Goal: Book appointment/travel/reservation

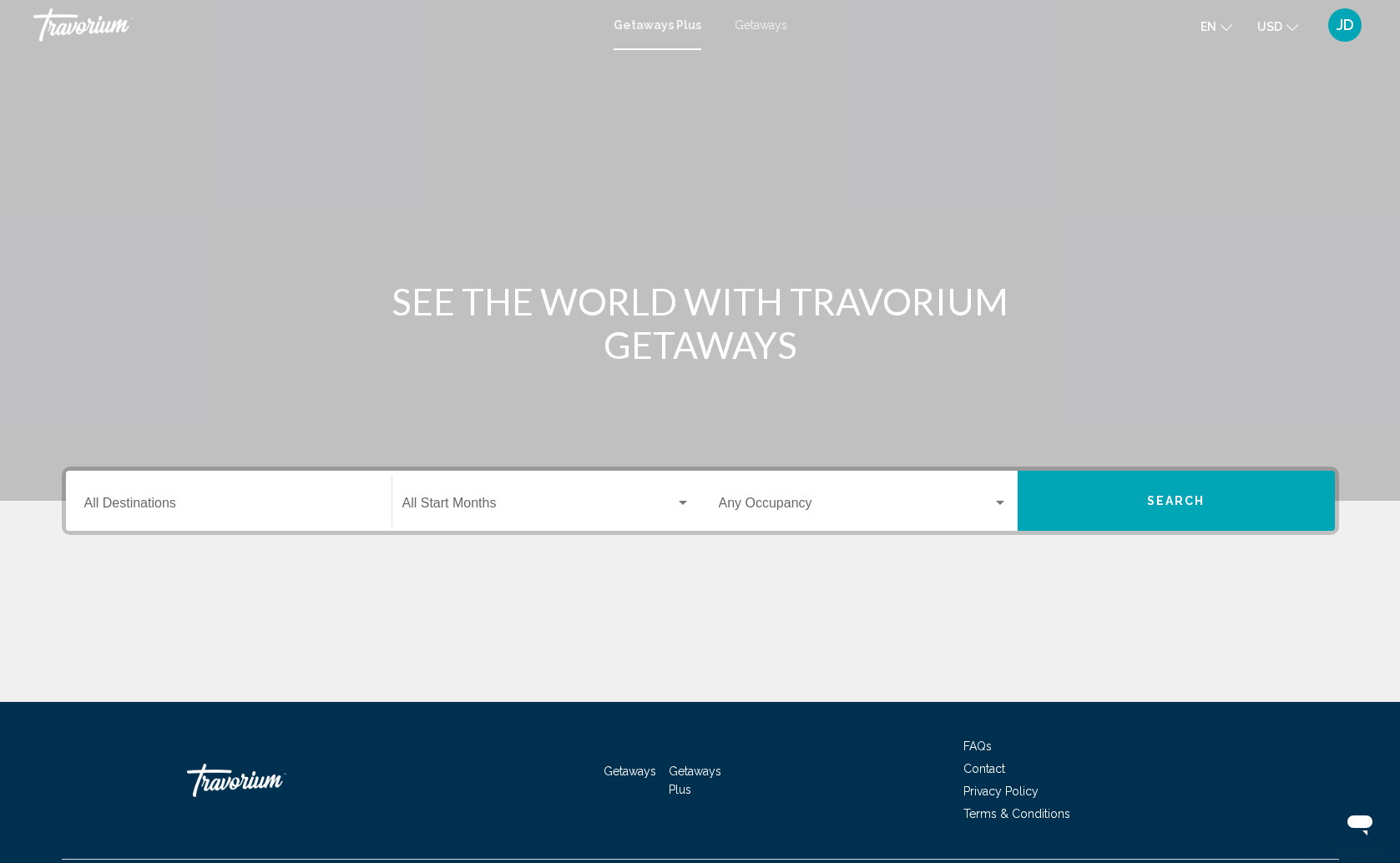
click at [303, 509] on input "Destination All Destinations" at bounding box center [229, 506] width 289 height 15
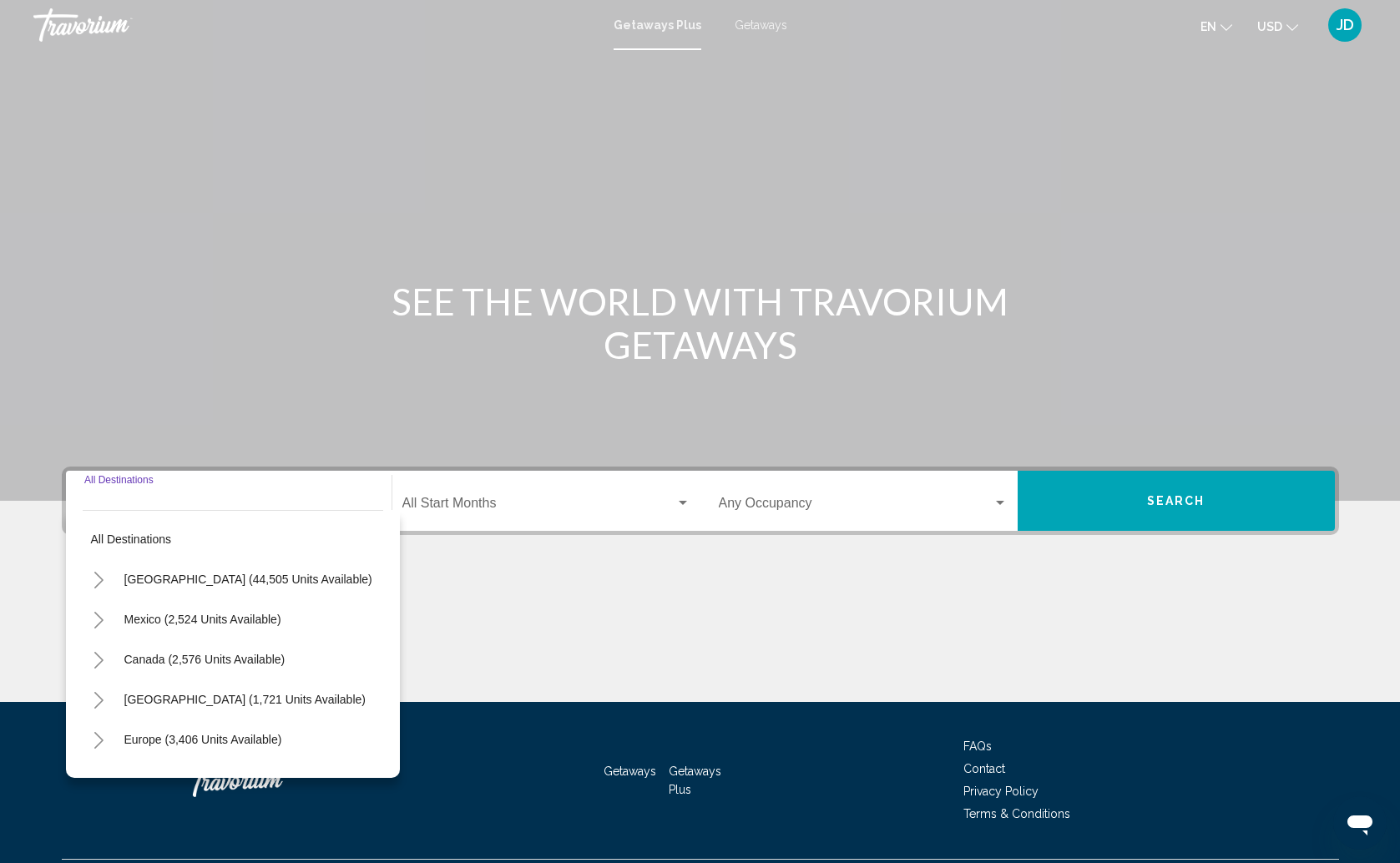
scroll to position [43, 0]
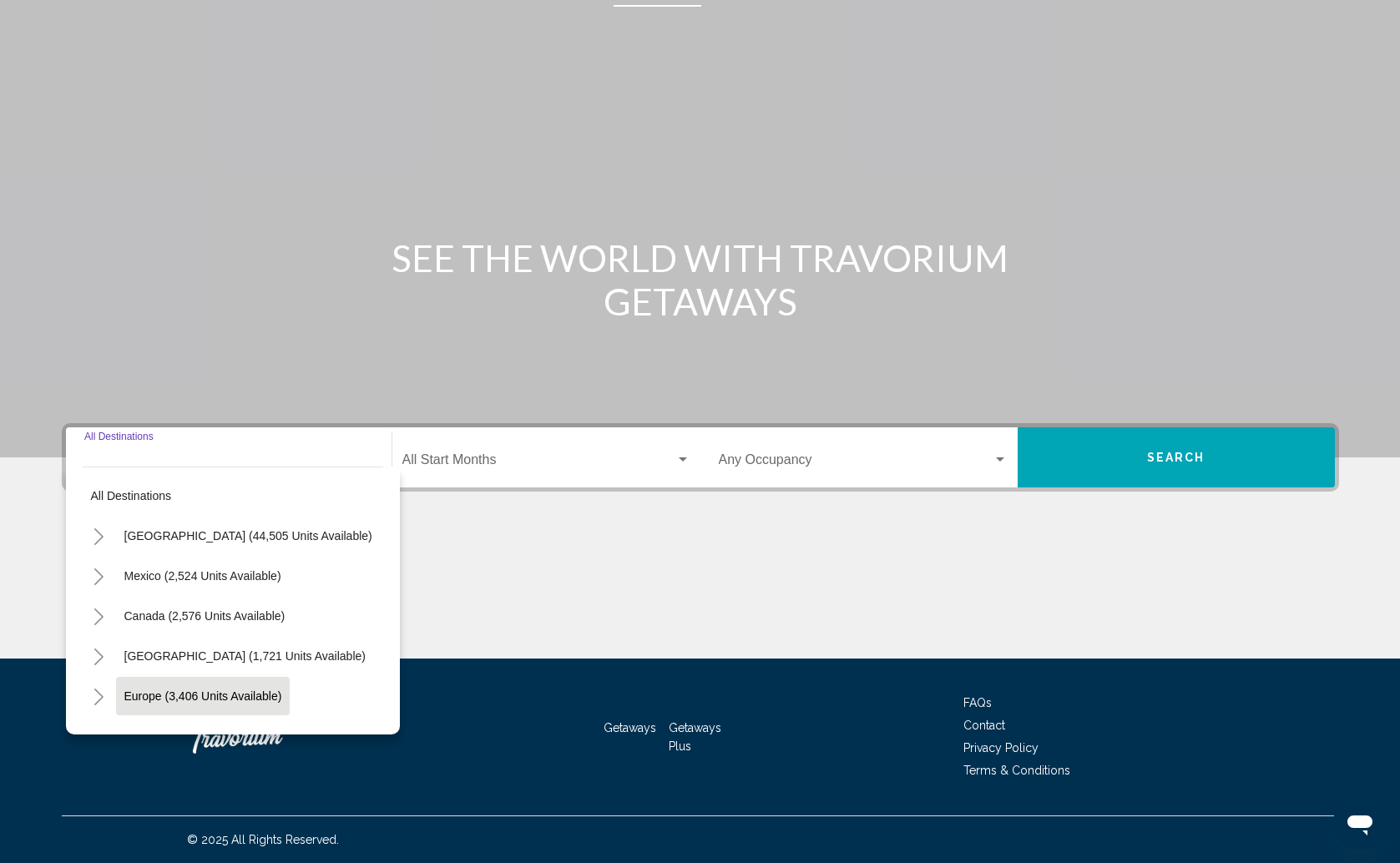
click at [276, 688] on button "Europe (3,406 units available)" at bounding box center [203, 696] width 175 height 39
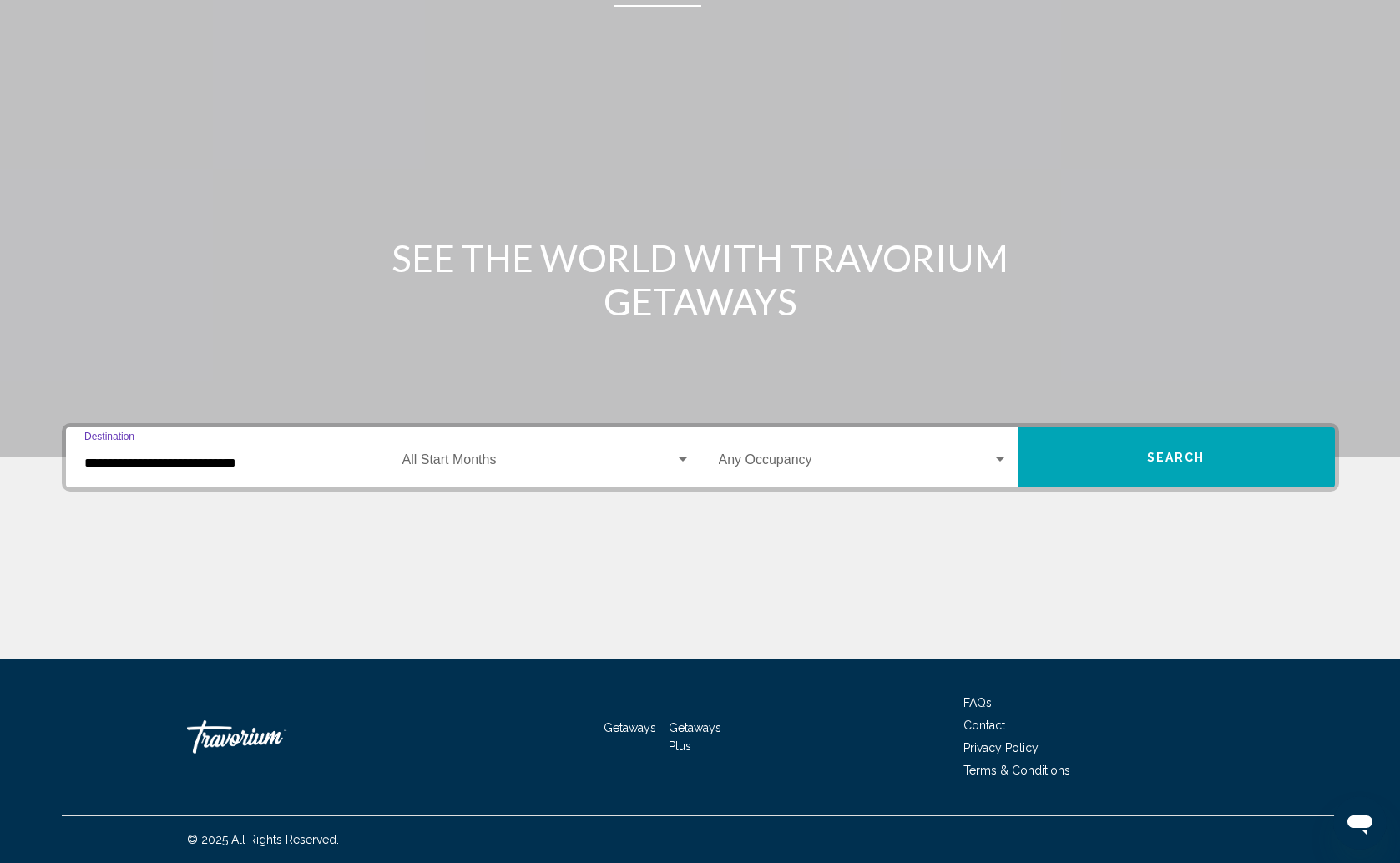
click at [245, 463] on input "**********" at bounding box center [229, 463] width 289 height 15
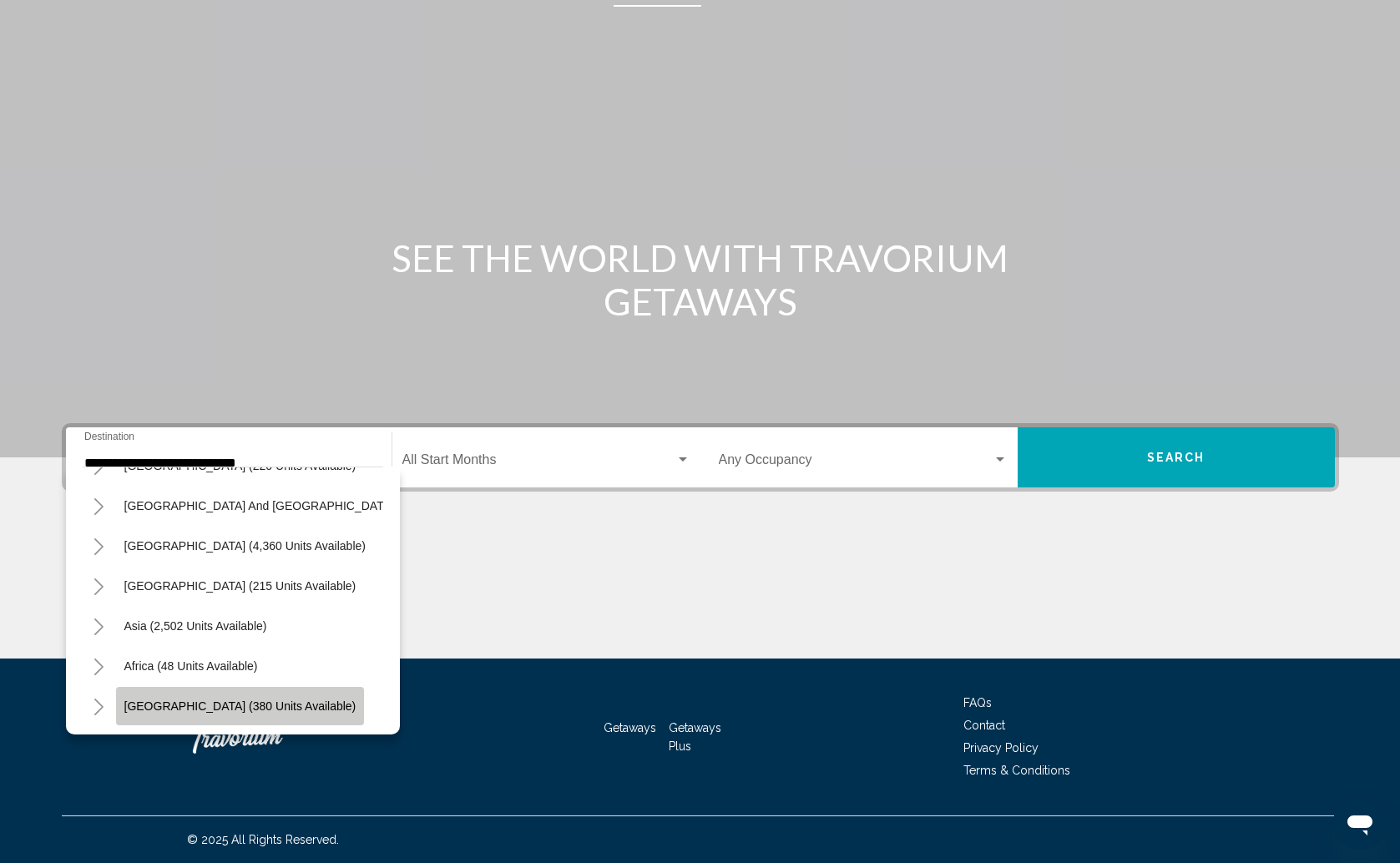
click at [259, 709] on span "[GEOGRAPHIC_DATA] (380 units available)" at bounding box center [240, 706] width 232 height 13
type input "**********"
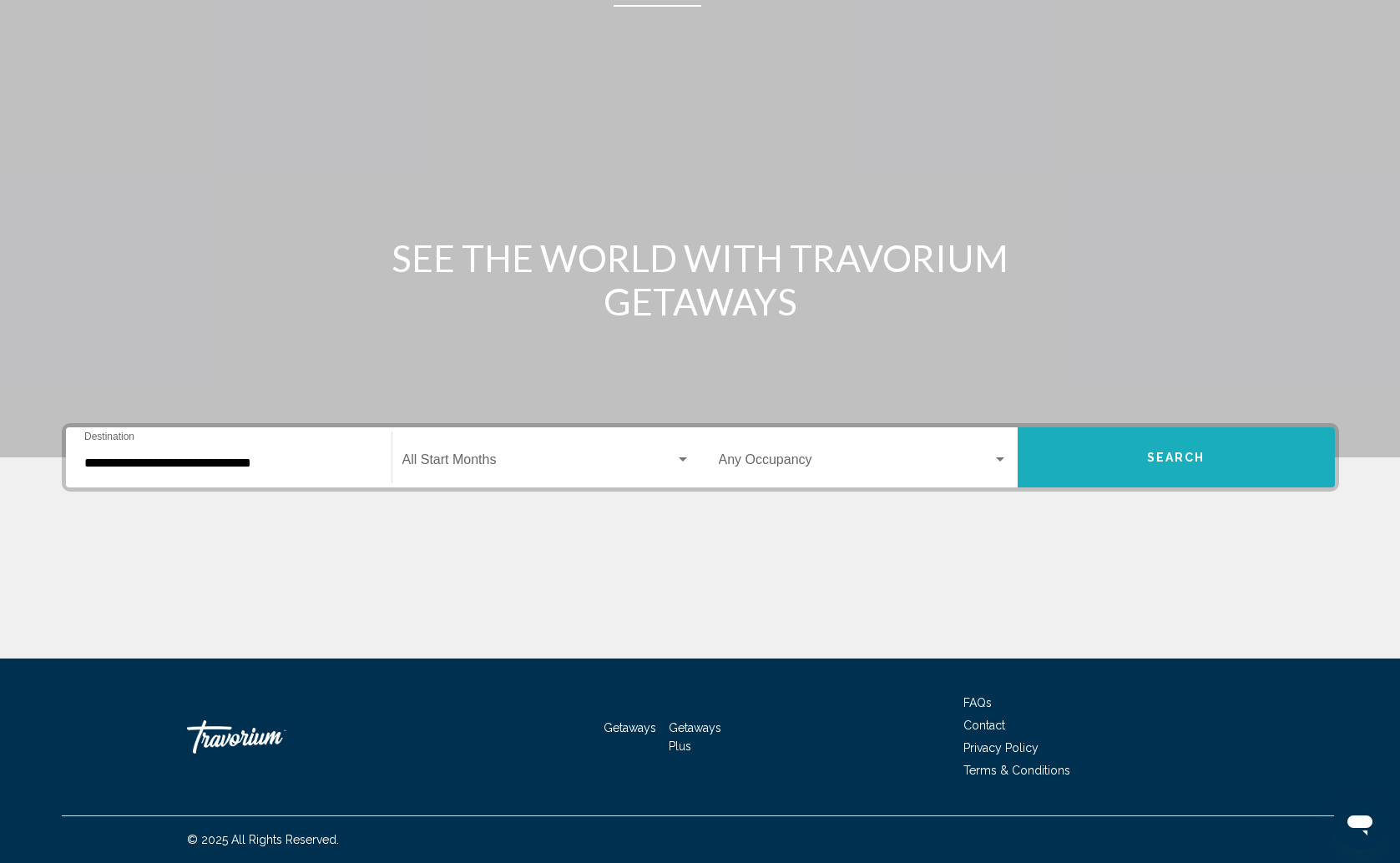
click at [1161, 465] on button "Search" at bounding box center [1176, 457] width 317 height 60
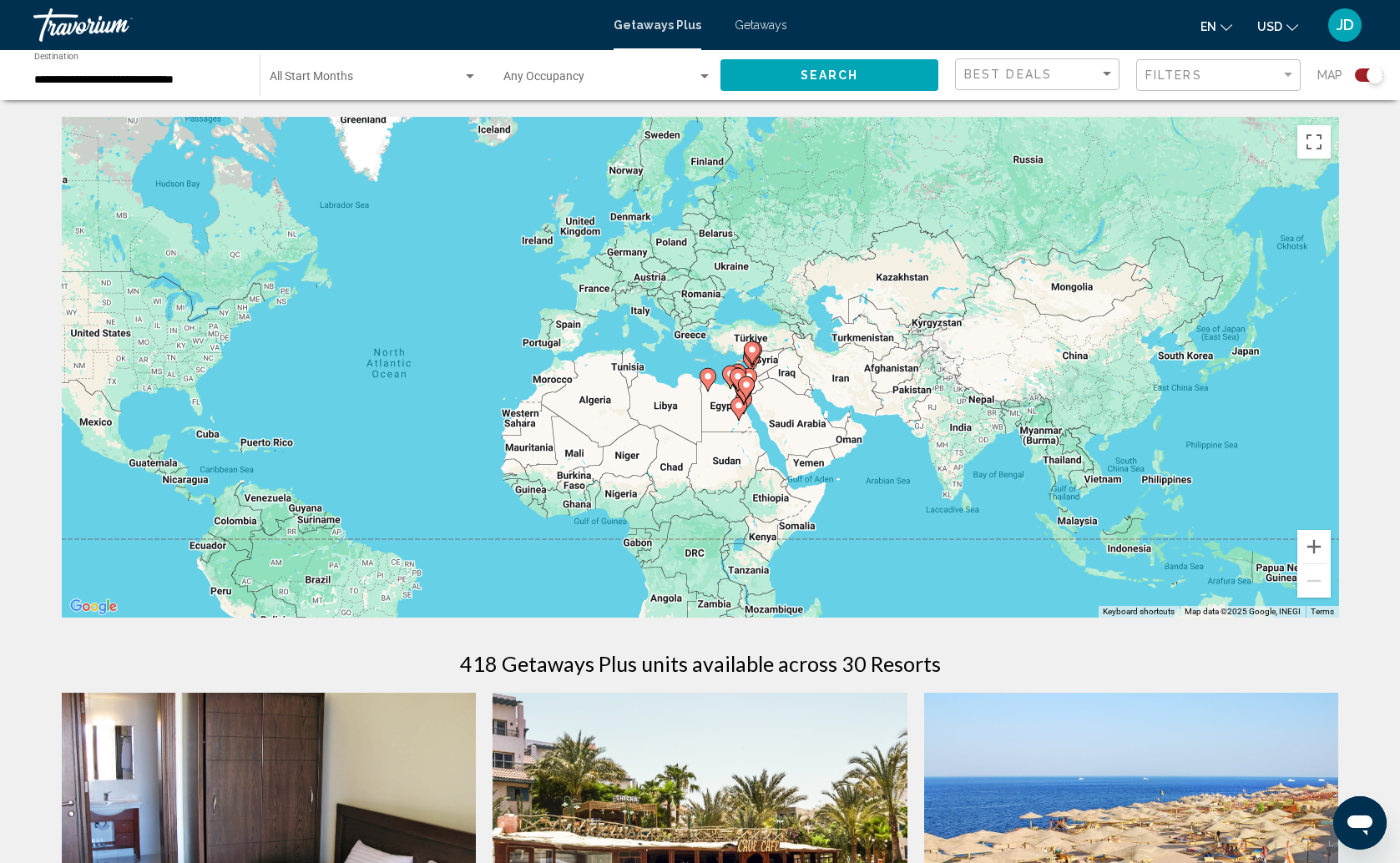
drag, startPoint x: 997, startPoint y: 388, endPoint x: 696, endPoint y: 403, distance: 301.4
click at [730, 406] on icon "Main content" at bounding box center [737, 409] width 15 height 22
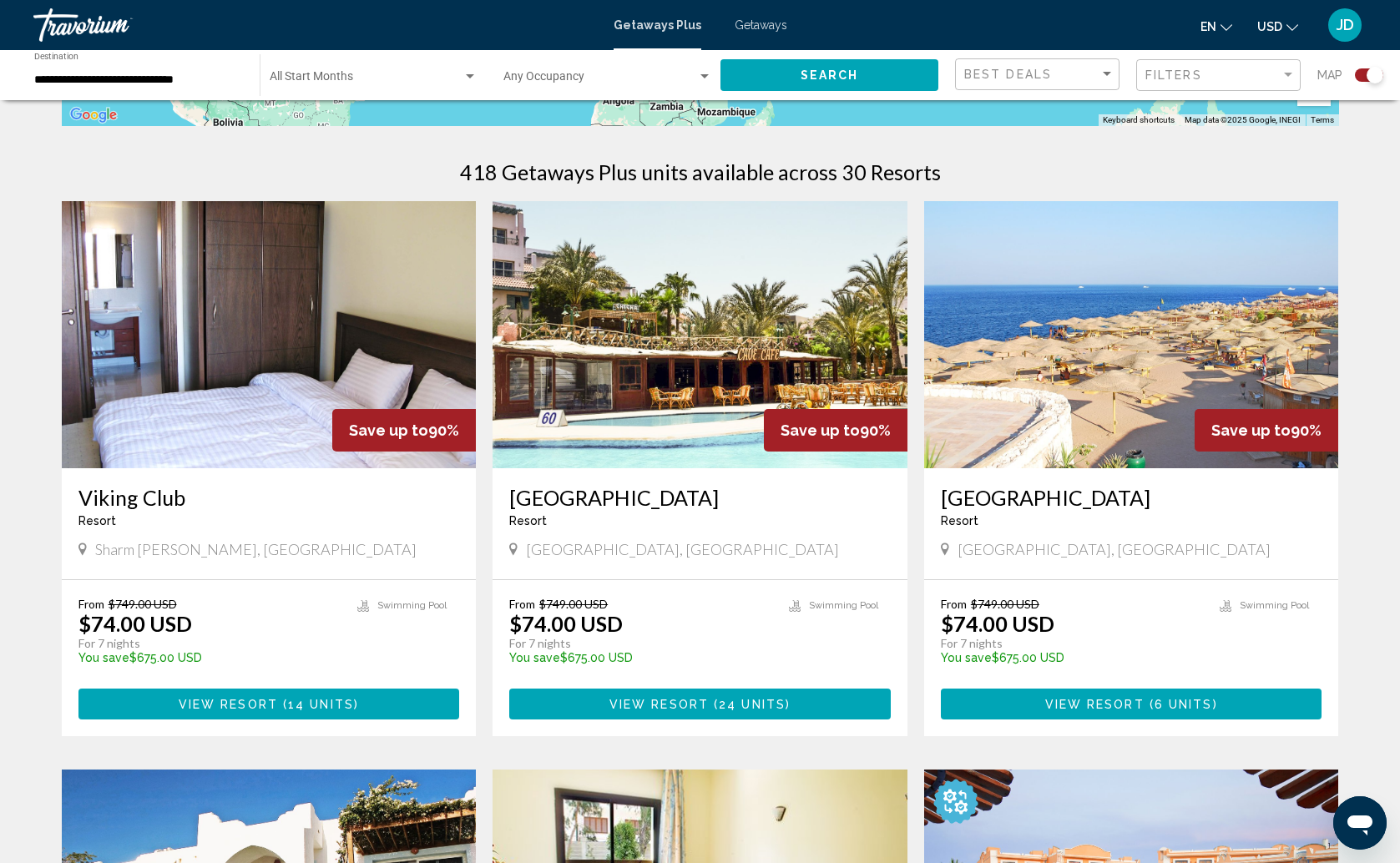
scroll to position [506, 0]
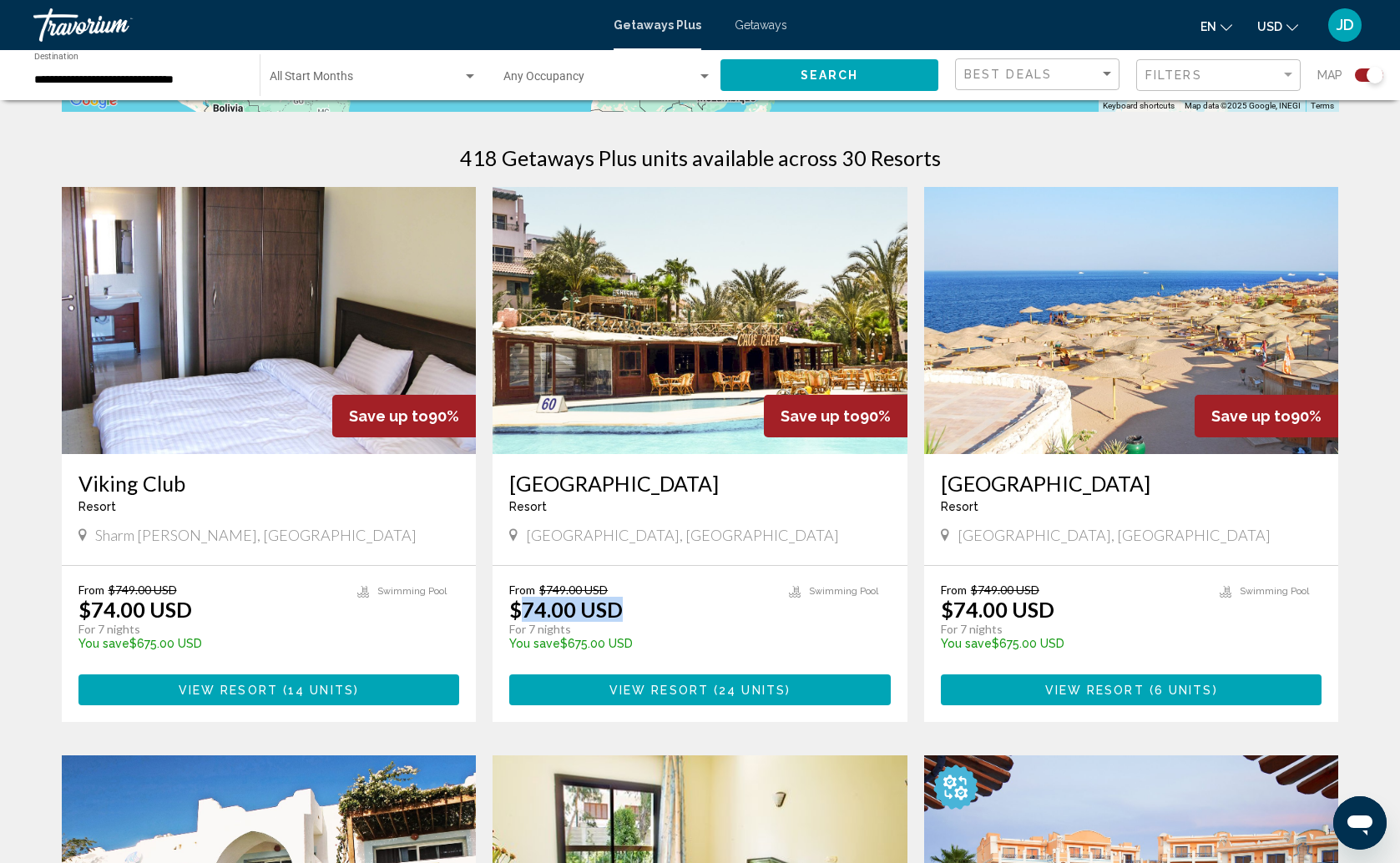
drag, startPoint x: 527, startPoint y: 611, endPoint x: 613, endPoint y: 610, distance: 86.0
click at [613, 610] on p "$74.00 USD" at bounding box center [565, 609] width 113 height 25
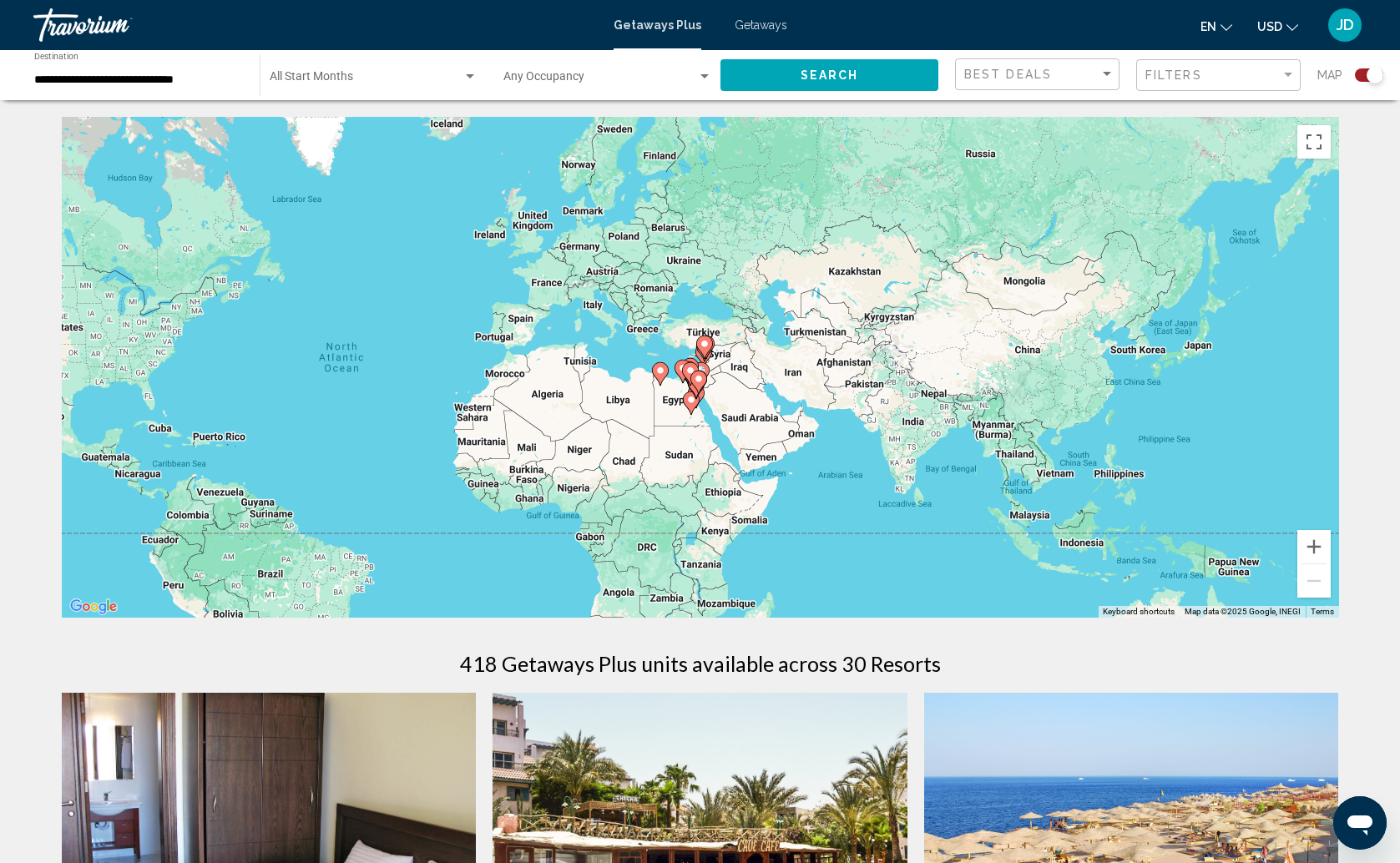
scroll to position [0, 0]
click at [719, 393] on div "To activate drag with keyboard, press Alt + Enter. Once in keyboard drag state,…" at bounding box center [700, 367] width 1277 height 500
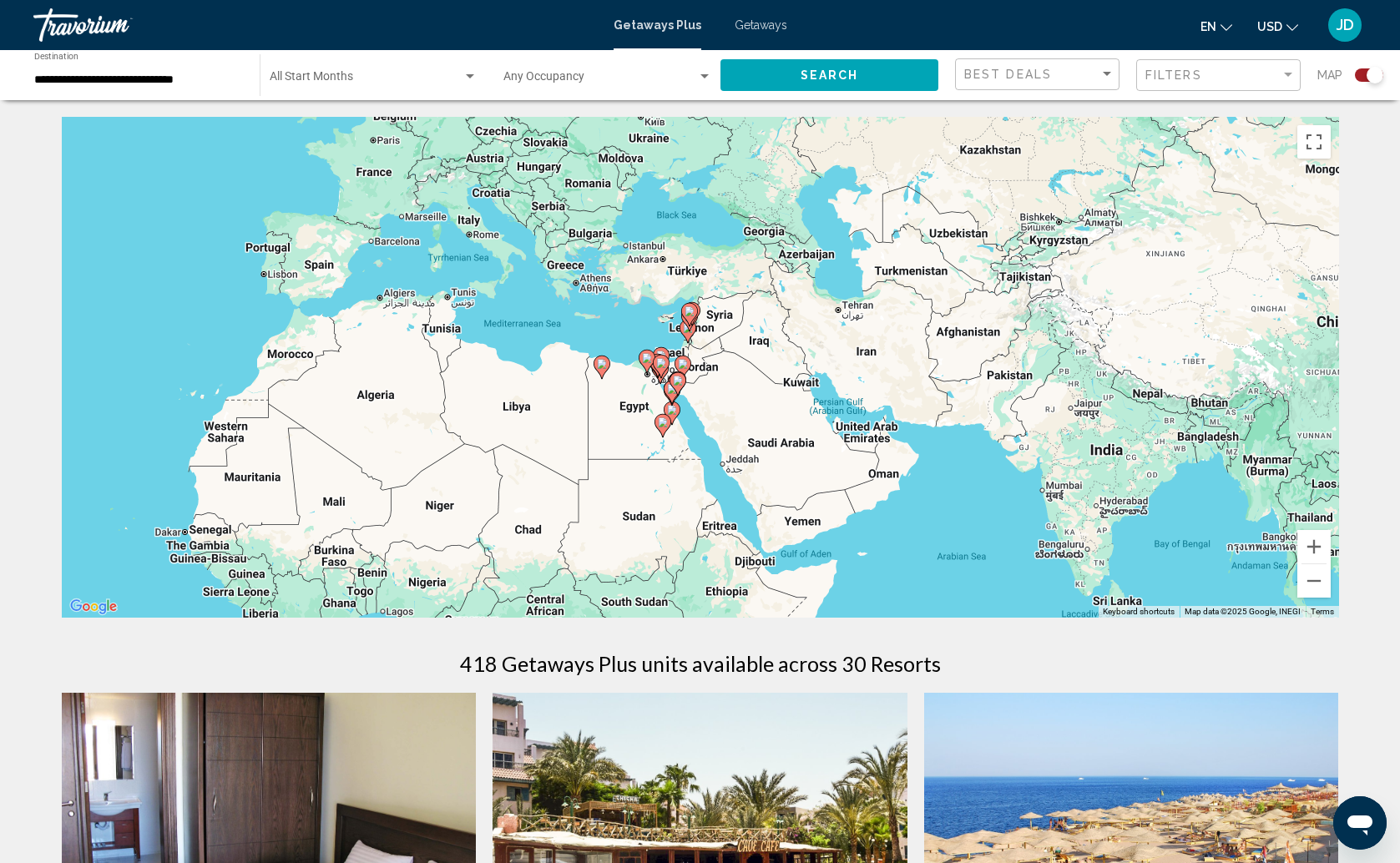
click at [719, 393] on div "To activate drag with keyboard, press Alt + Enter. Once in keyboard drag state,…" at bounding box center [700, 367] width 1277 height 500
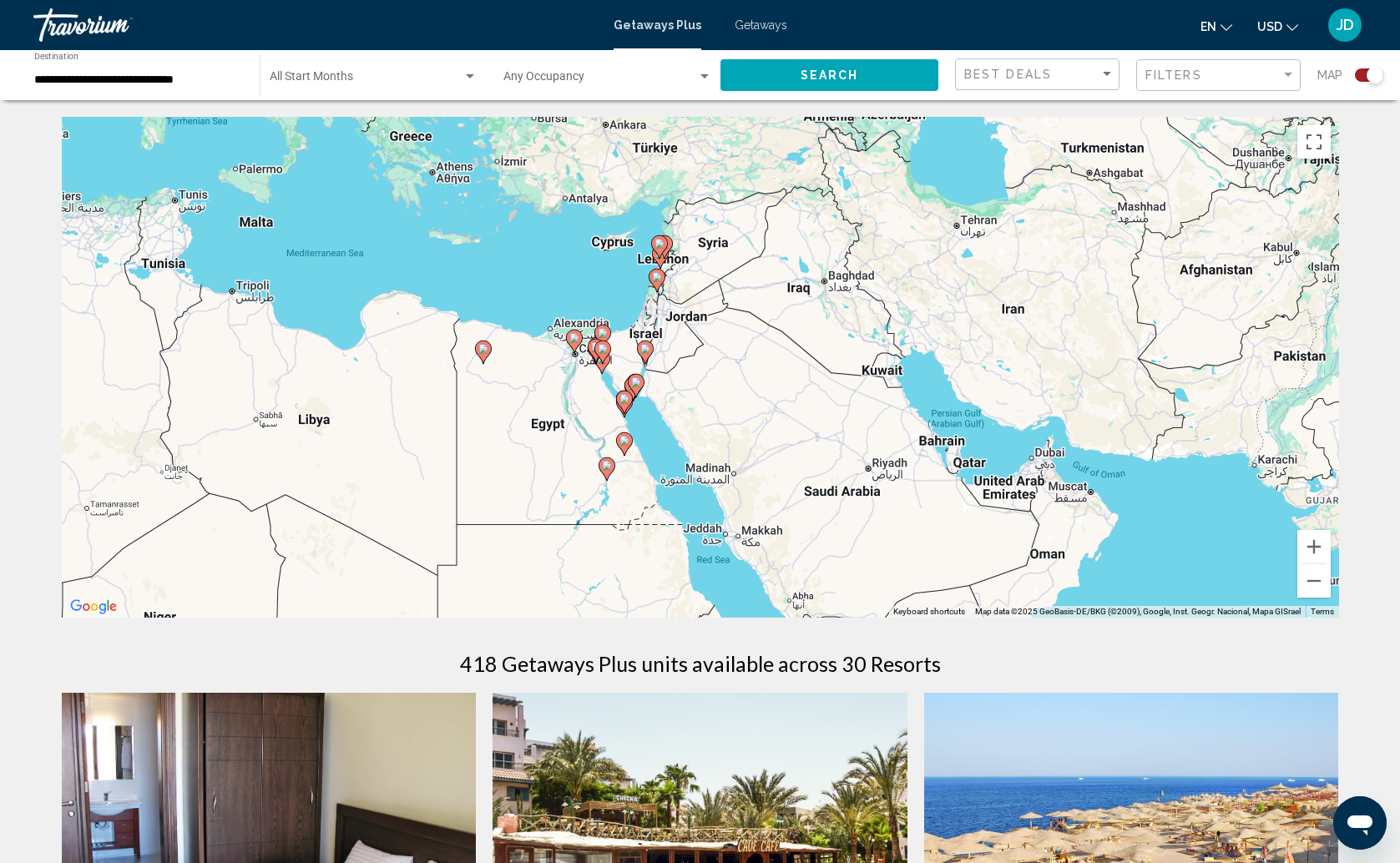
click at [715, 384] on div "To activate drag with keyboard, press Alt + Enter. Once in keyboard drag state,…" at bounding box center [700, 367] width 1277 height 500
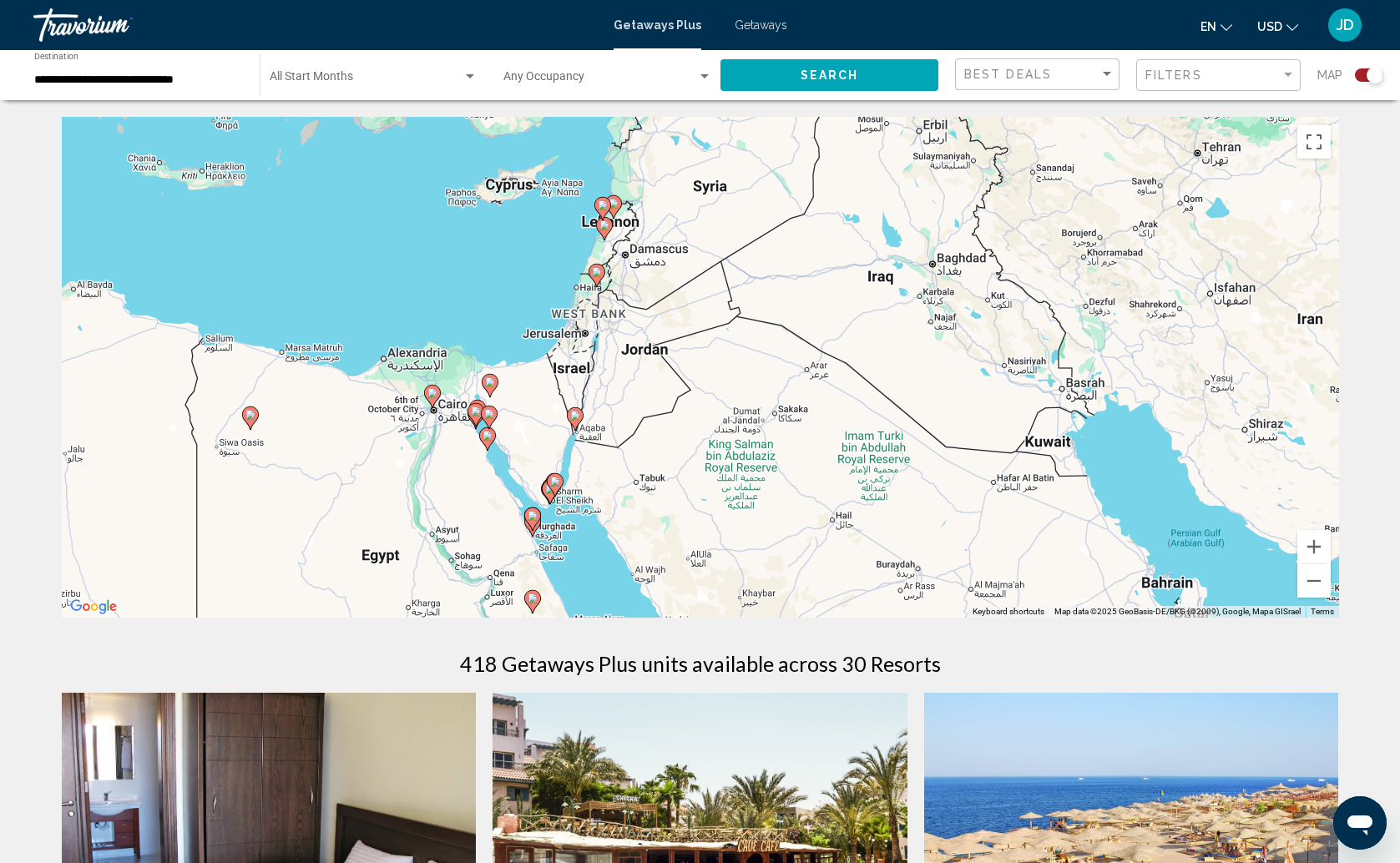
drag, startPoint x: 642, startPoint y: 329, endPoint x: 623, endPoint y: 424, distance: 96.9
click at [641, 420] on div "To activate drag with keyboard, press Alt + Enter. Once in keyboard drag state,…" at bounding box center [700, 367] width 1277 height 500
click at [566, 443] on div "To activate drag with keyboard, press Alt + Enter. Once in keyboard drag state,…" at bounding box center [700, 367] width 1277 height 500
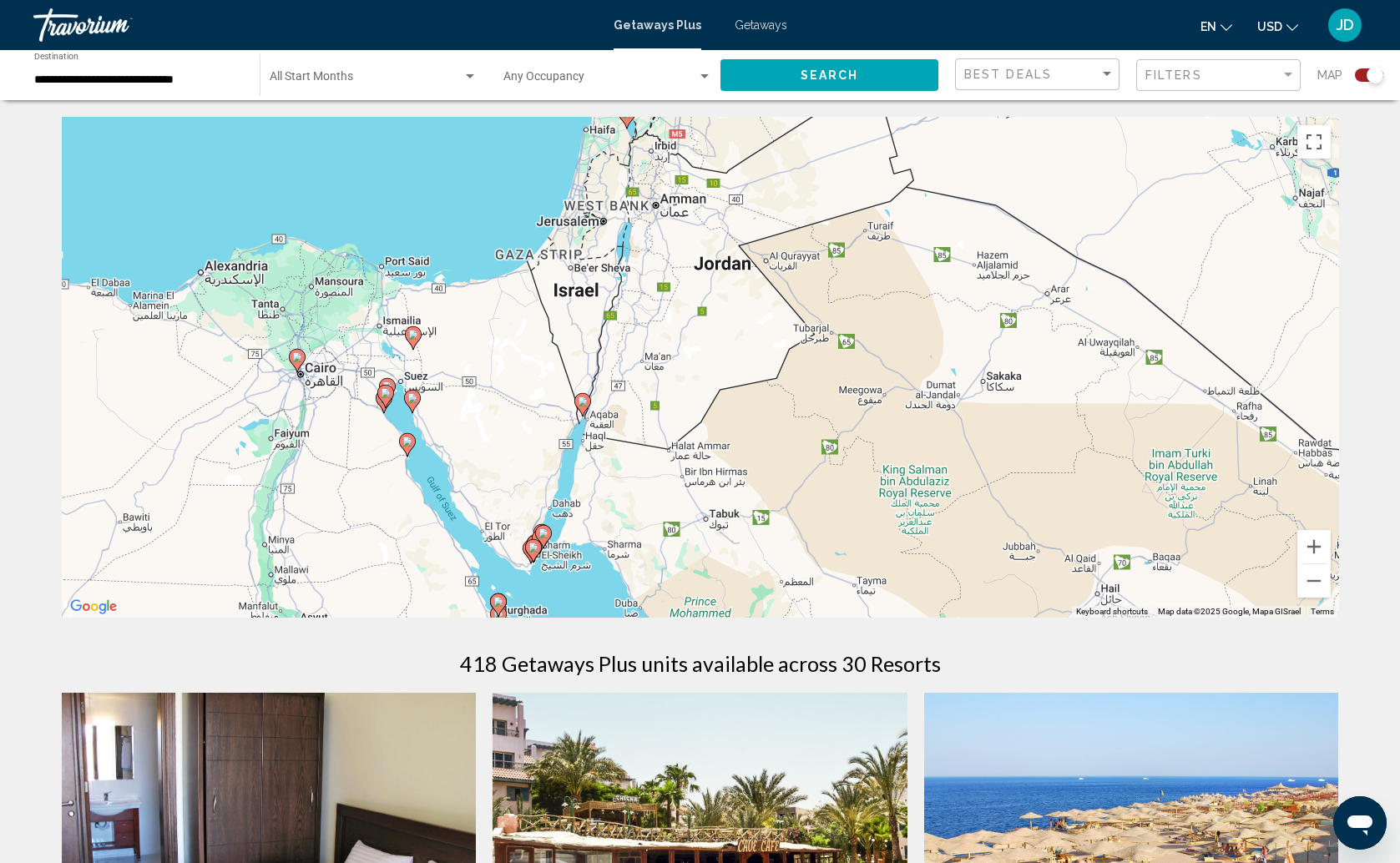
click at [611, 423] on div "To activate drag with keyboard, press Alt + Enter. Once in keyboard drag state,…" at bounding box center [700, 367] width 1277 height 500
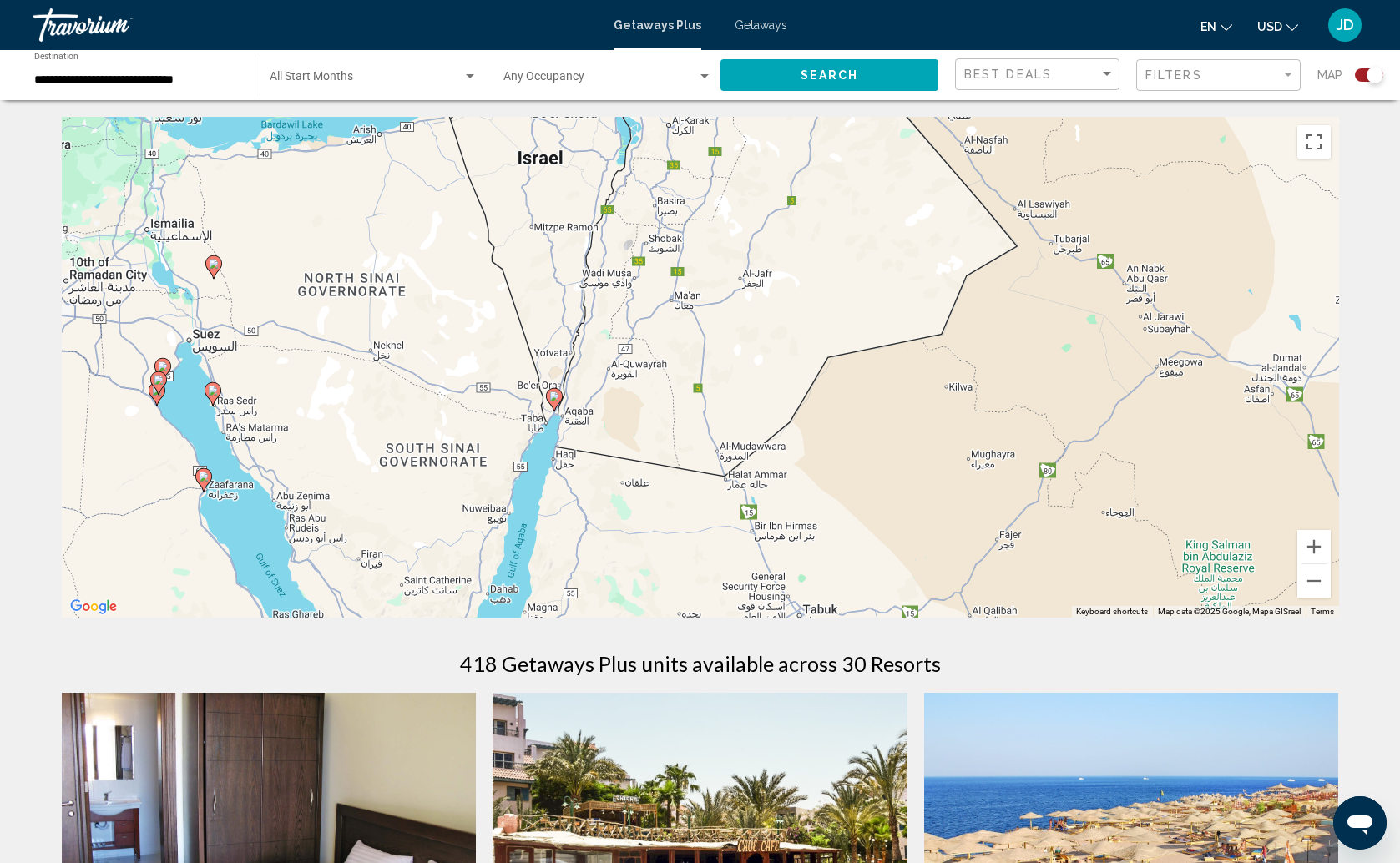
click at [562, 443] on div "To activate drag with keyboard, press Alt + Enter. Once in keyboard drag state,…" at bounding box center [700, 367] width 1277 height 500
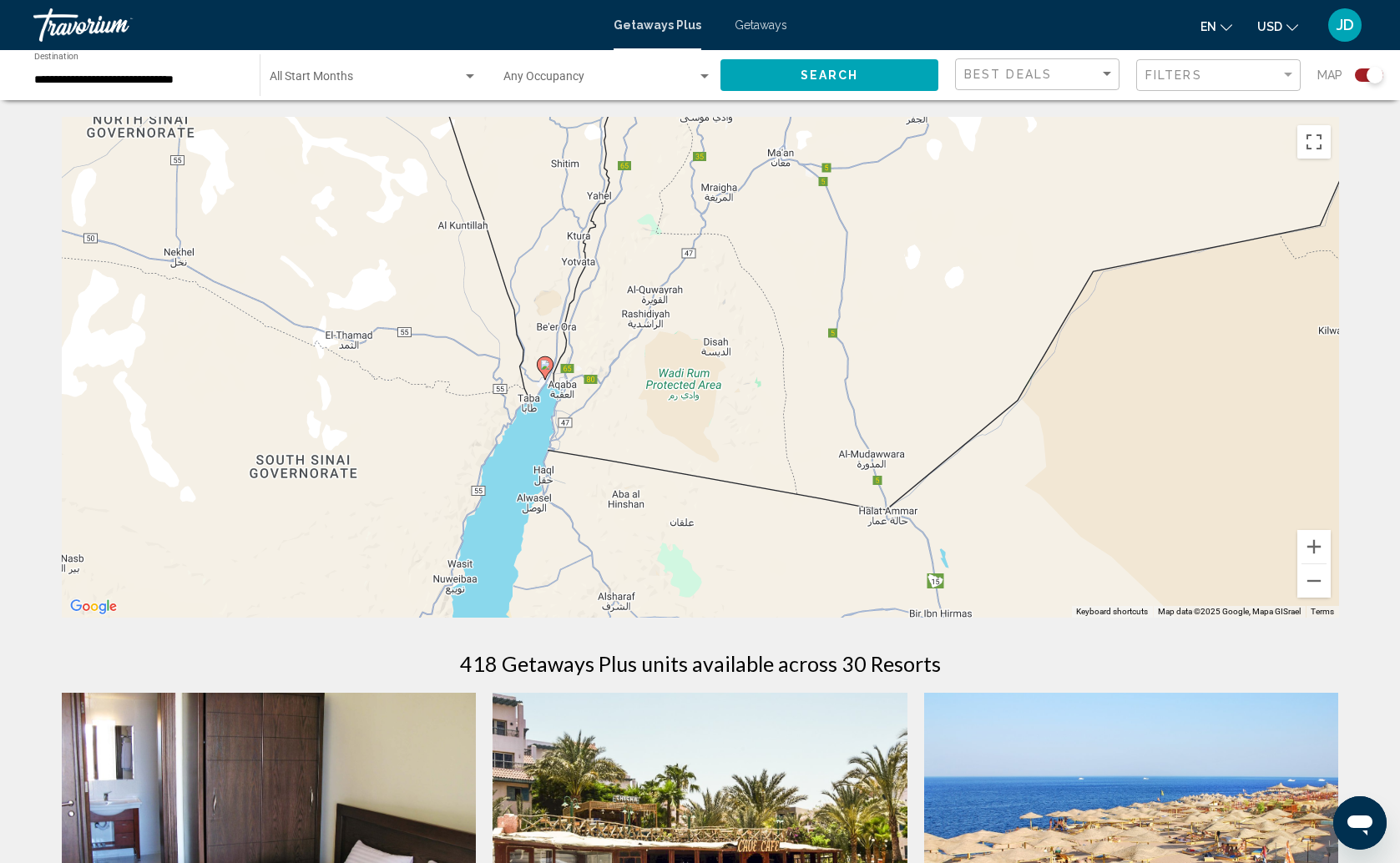
click at [548, 372] on icon "Main content" at bounding box center [544, 368] width 15 height 22
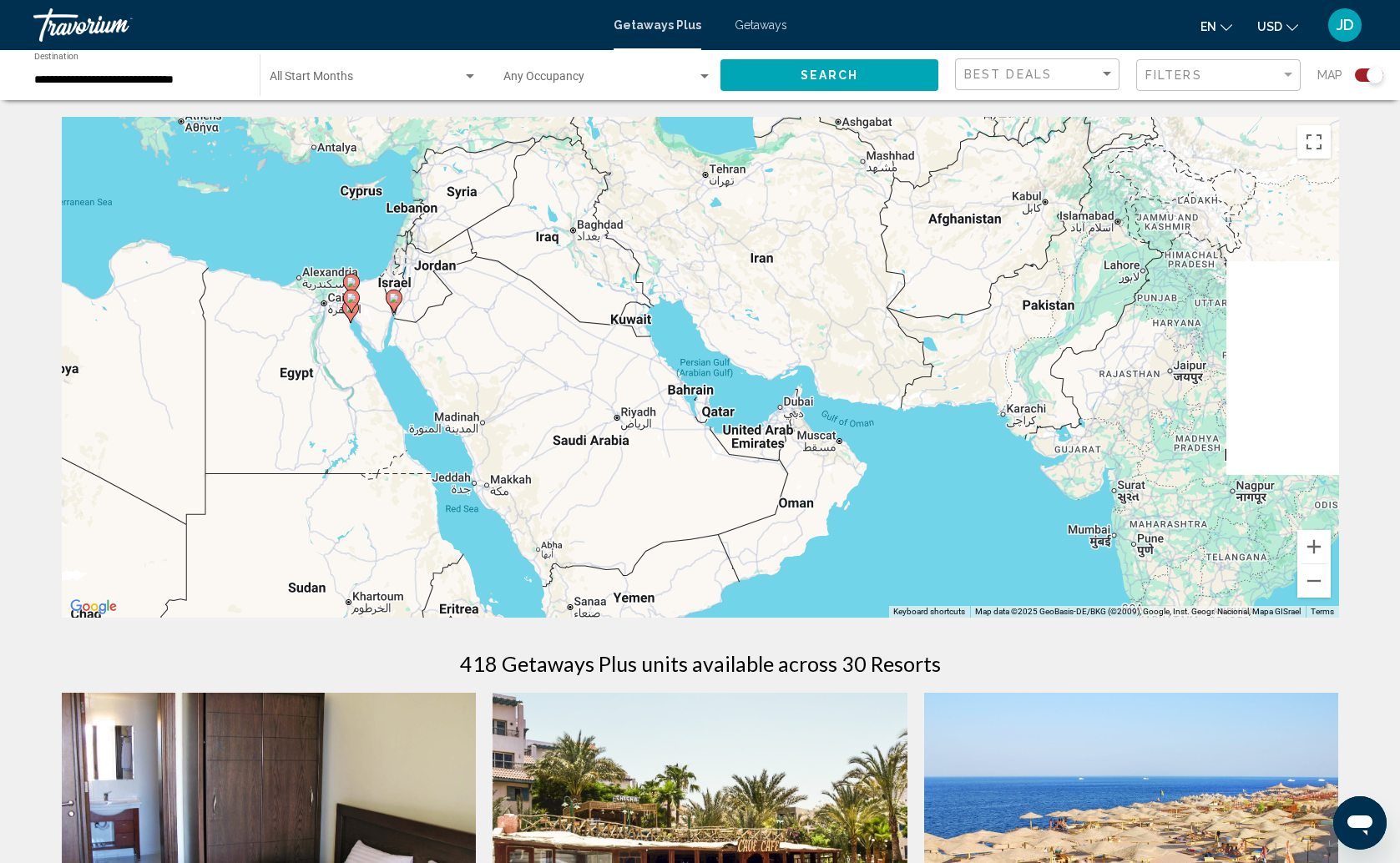
drag, startPoint x: 1102, startPoint y: 458, endPoint x: 749, endPoint y: 400, distance: 357.7
click at [751, 399] on div "To activate drag with keyboard, press Alt + Enter. Once in keyboard drag state,…" at bounding box center [700, 367] width 1277 height 500
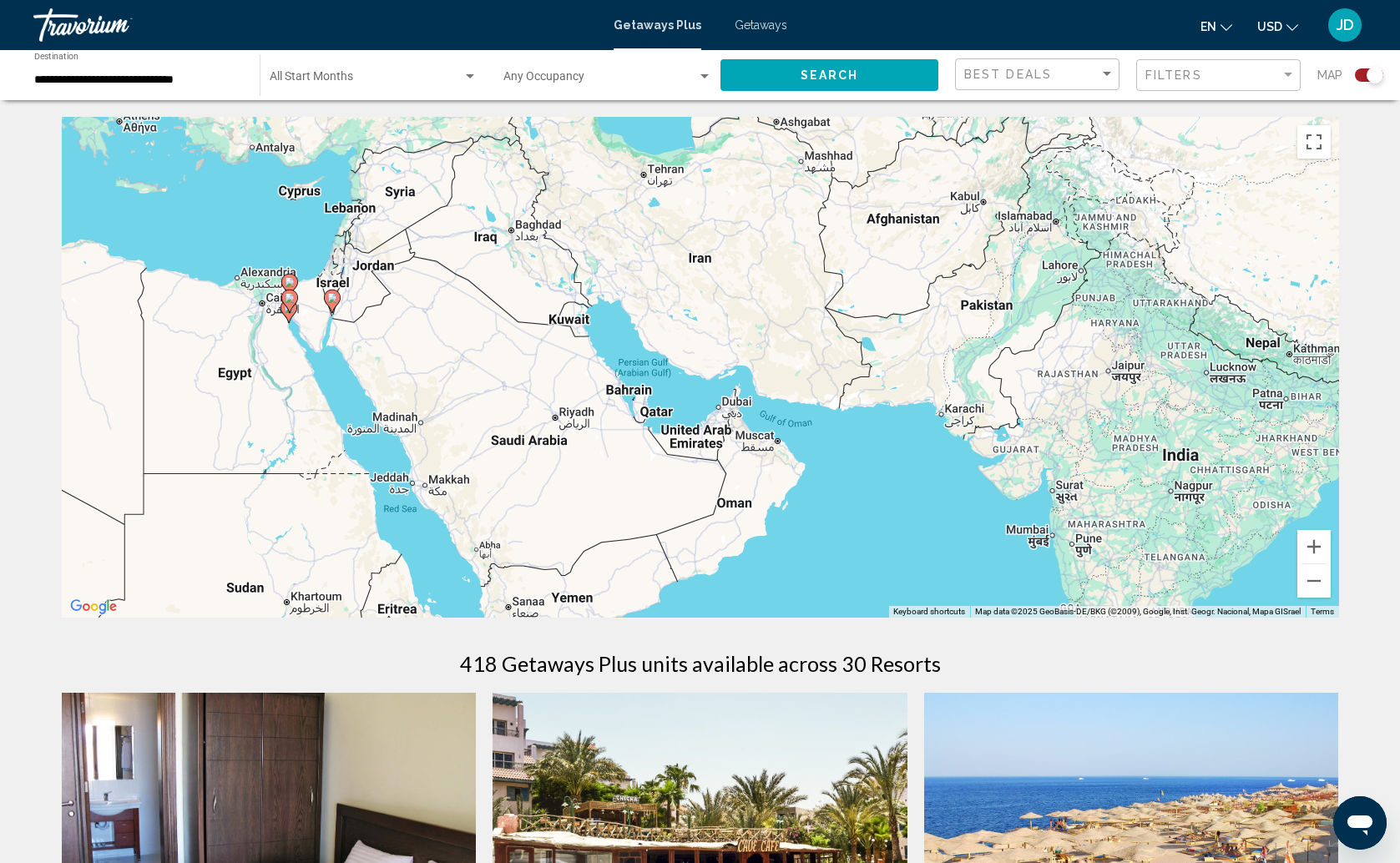
click at [752, 417] on div "To activate drag with keyboard, press Alt + Enter. Once in keyboard drag state,…" at bounding box center [700, 367] width 1277 height 500
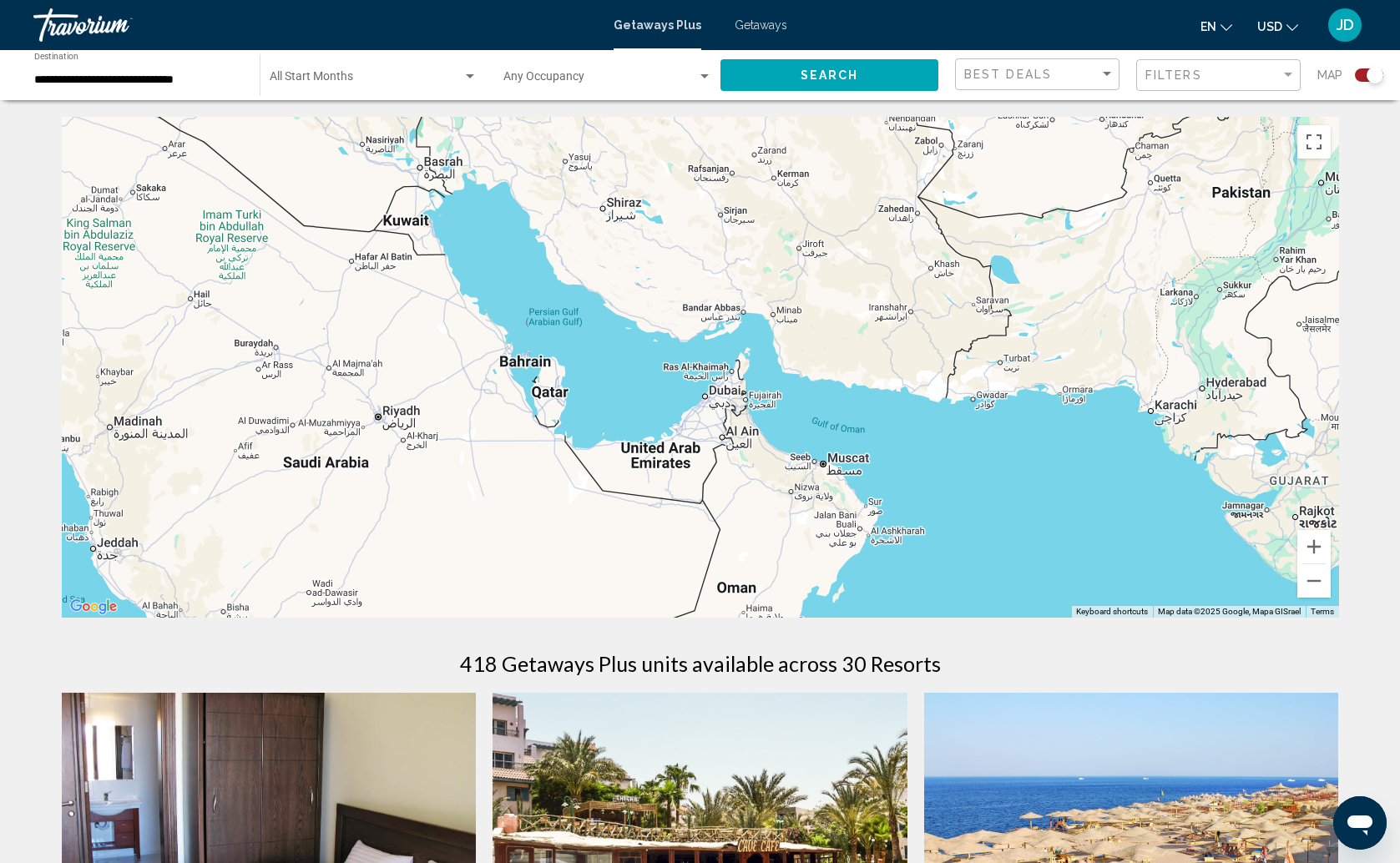
drag, startPoint x: 574, startPoint y: 467, endPoint x: 936, endPoint y: 489, distance: 362.7
click at [956, 488] on div "To activate drag with keyboard, press Alt + Enter. Once in keyboard drag state,…" at bounding box center [700, 367] width 1277 height 500
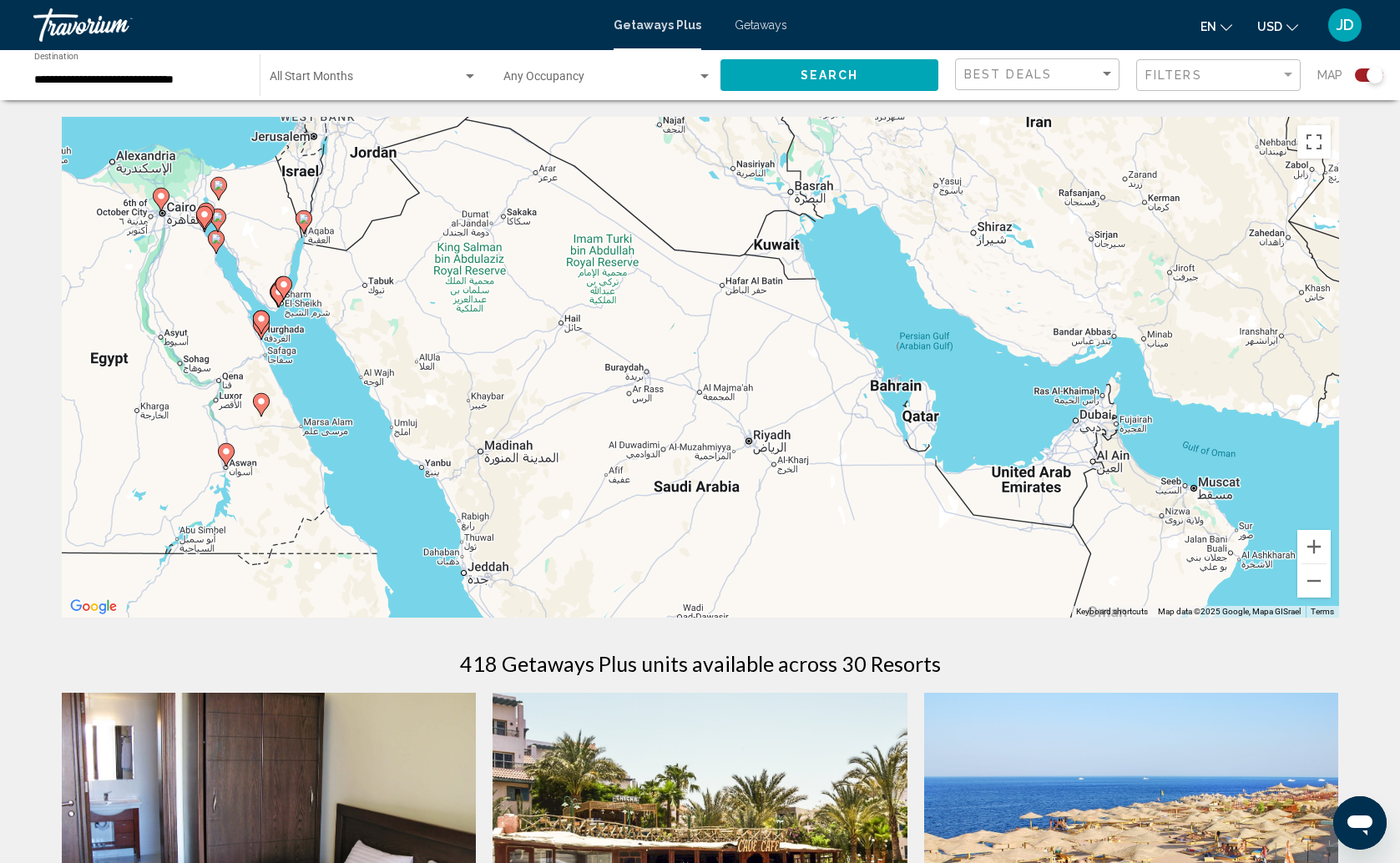
click at [262, 397] on image "Main content" at bounding box center [261, 400] width 10 height 10
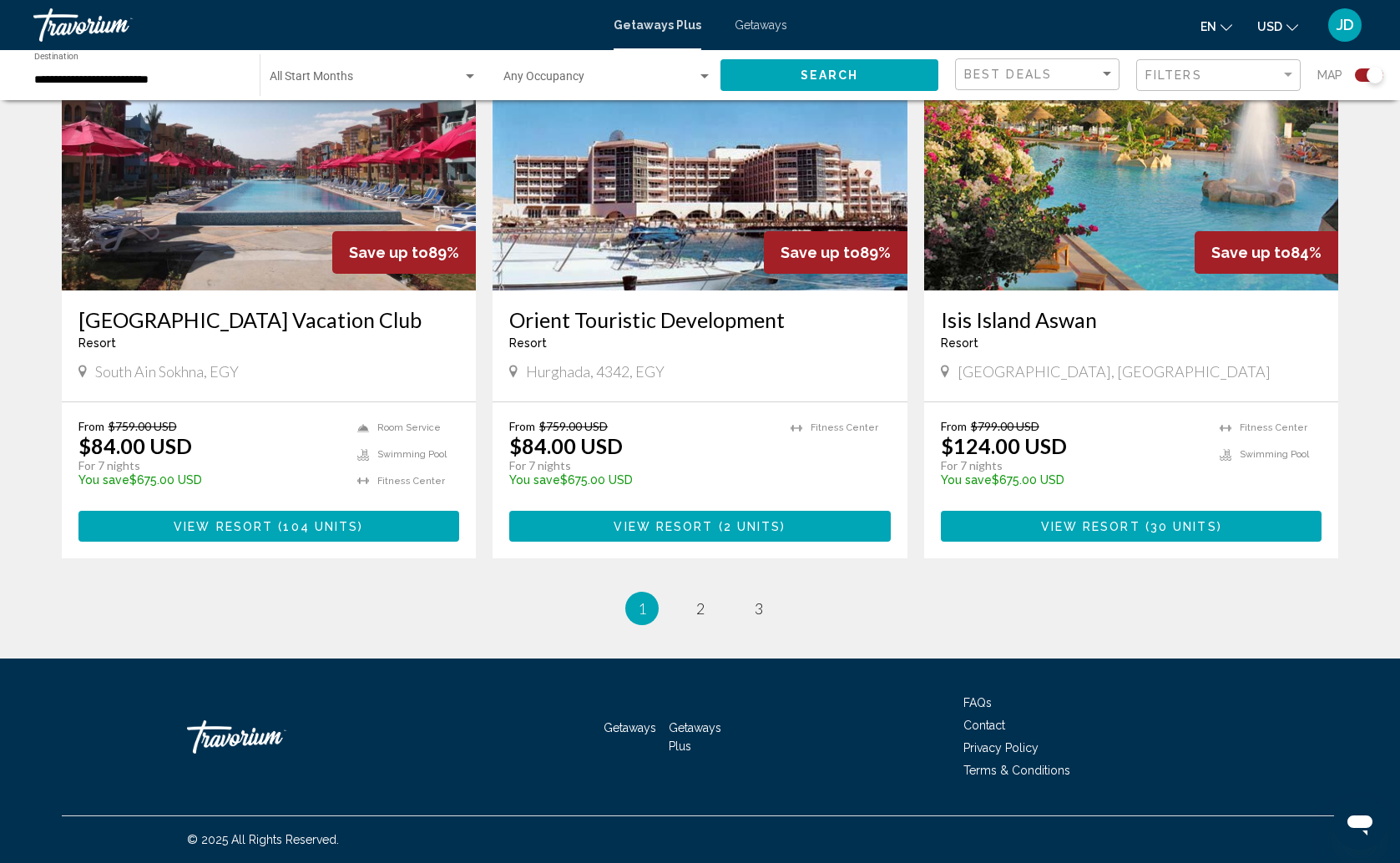
scroll to position [2375, 0]
click at [714, 607] on link "page 2" at bounding box center [700, 608] width 29 height 29
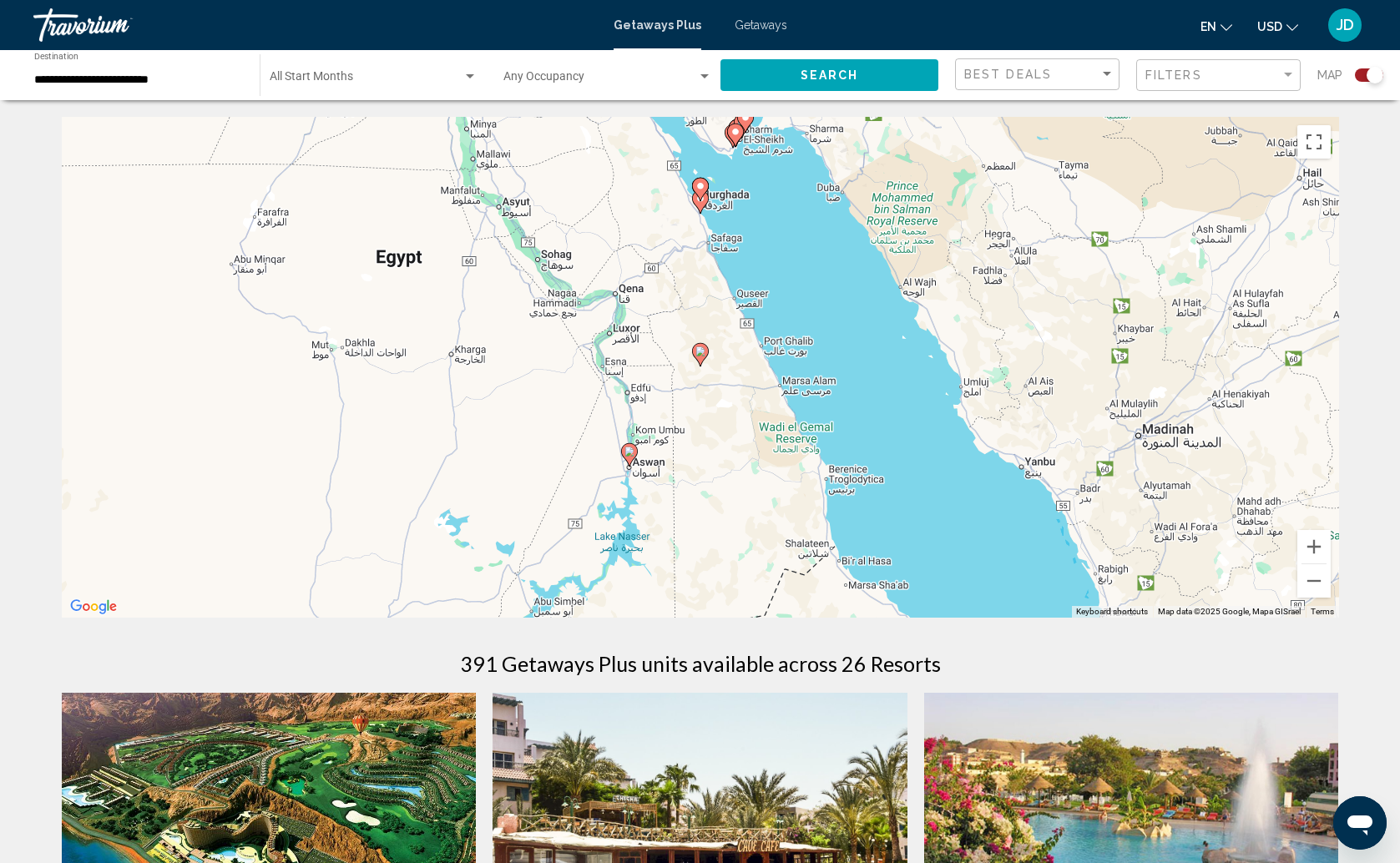
click at [199, 84] on input "**********" at bounding box center [139, 80] width 209 height 13
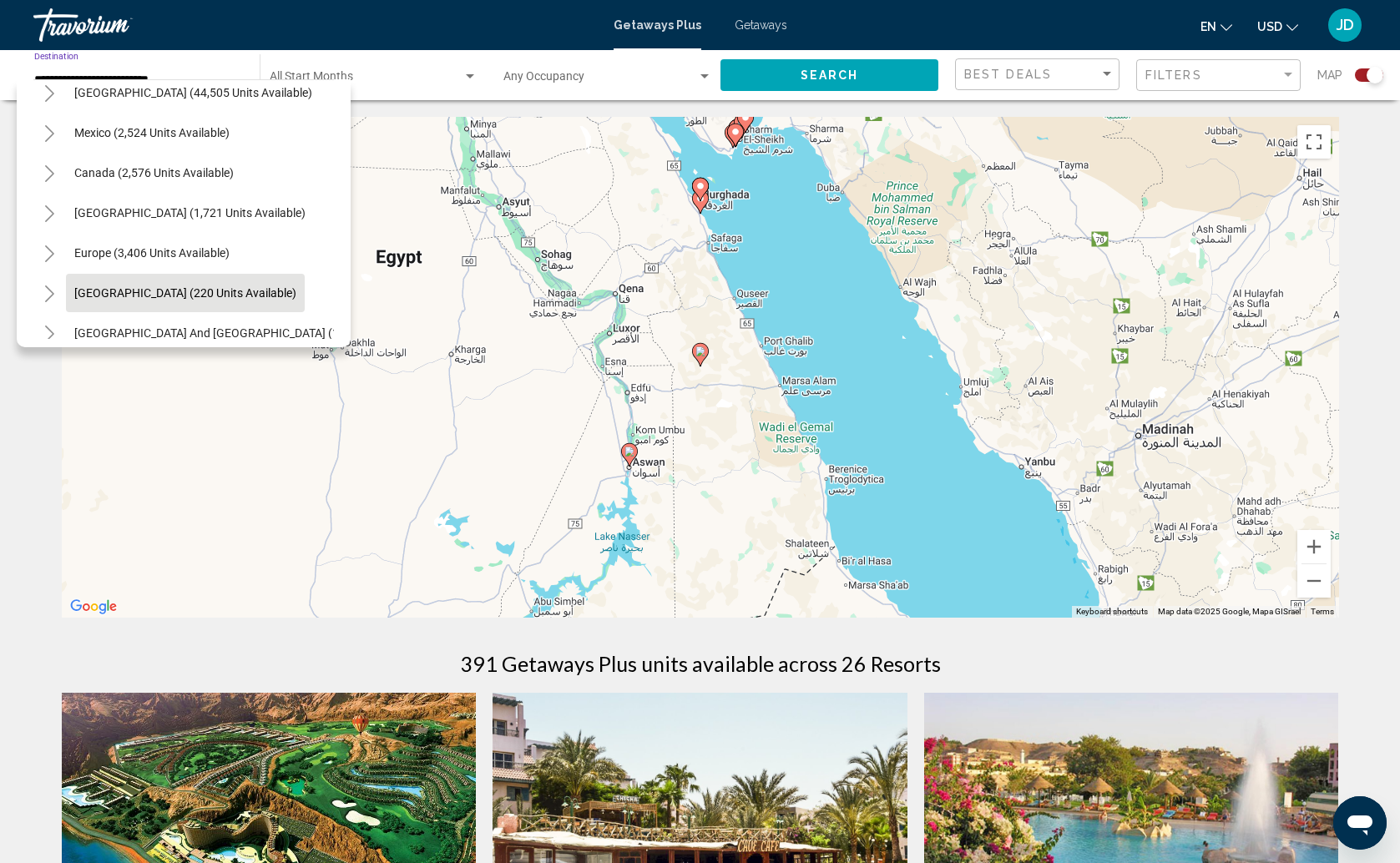
scroll to position [55, 1]
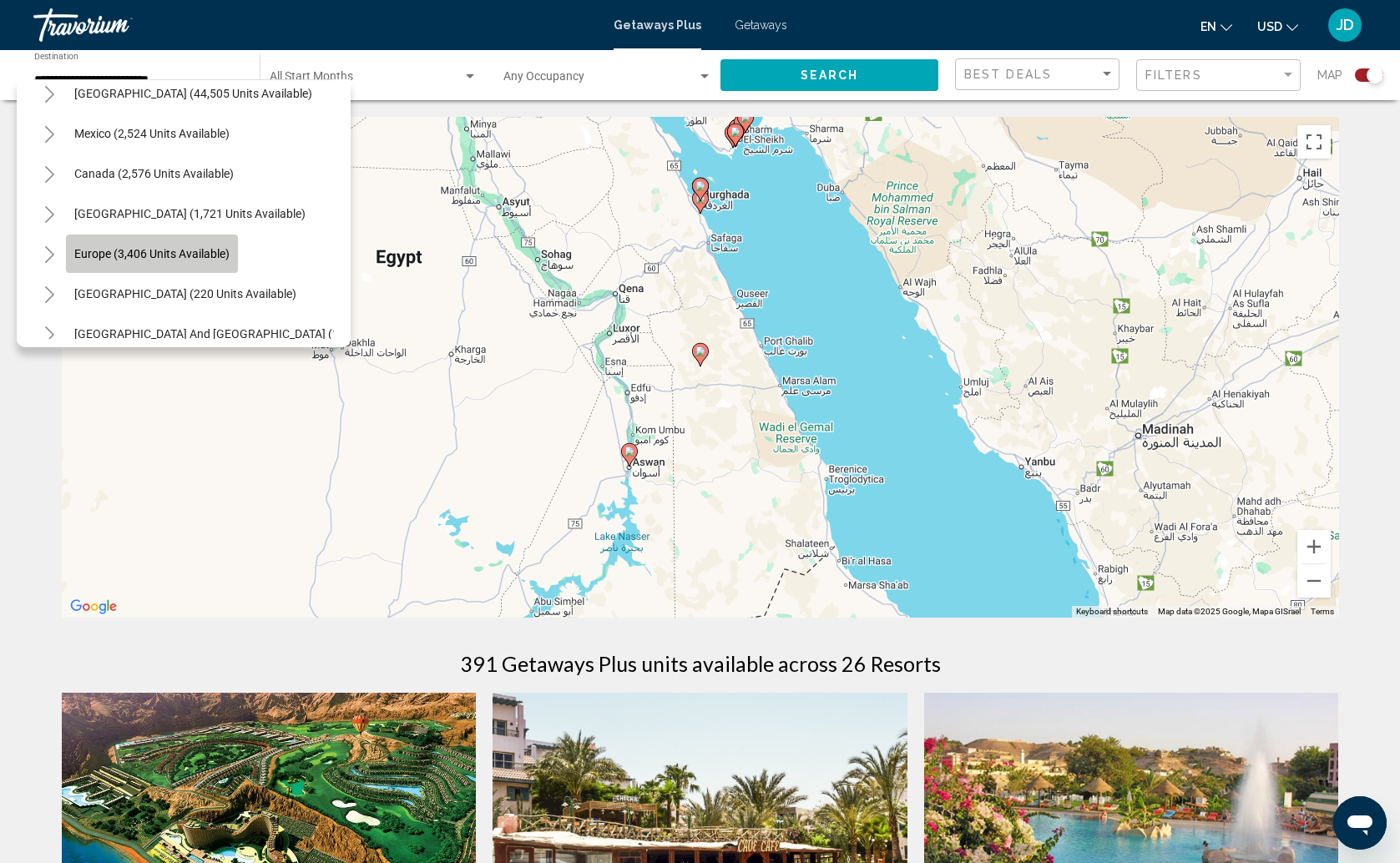
click at [148, 247] on span "Europe (3,406 units available)" at bounding box center [152, 253] width 155 height 13
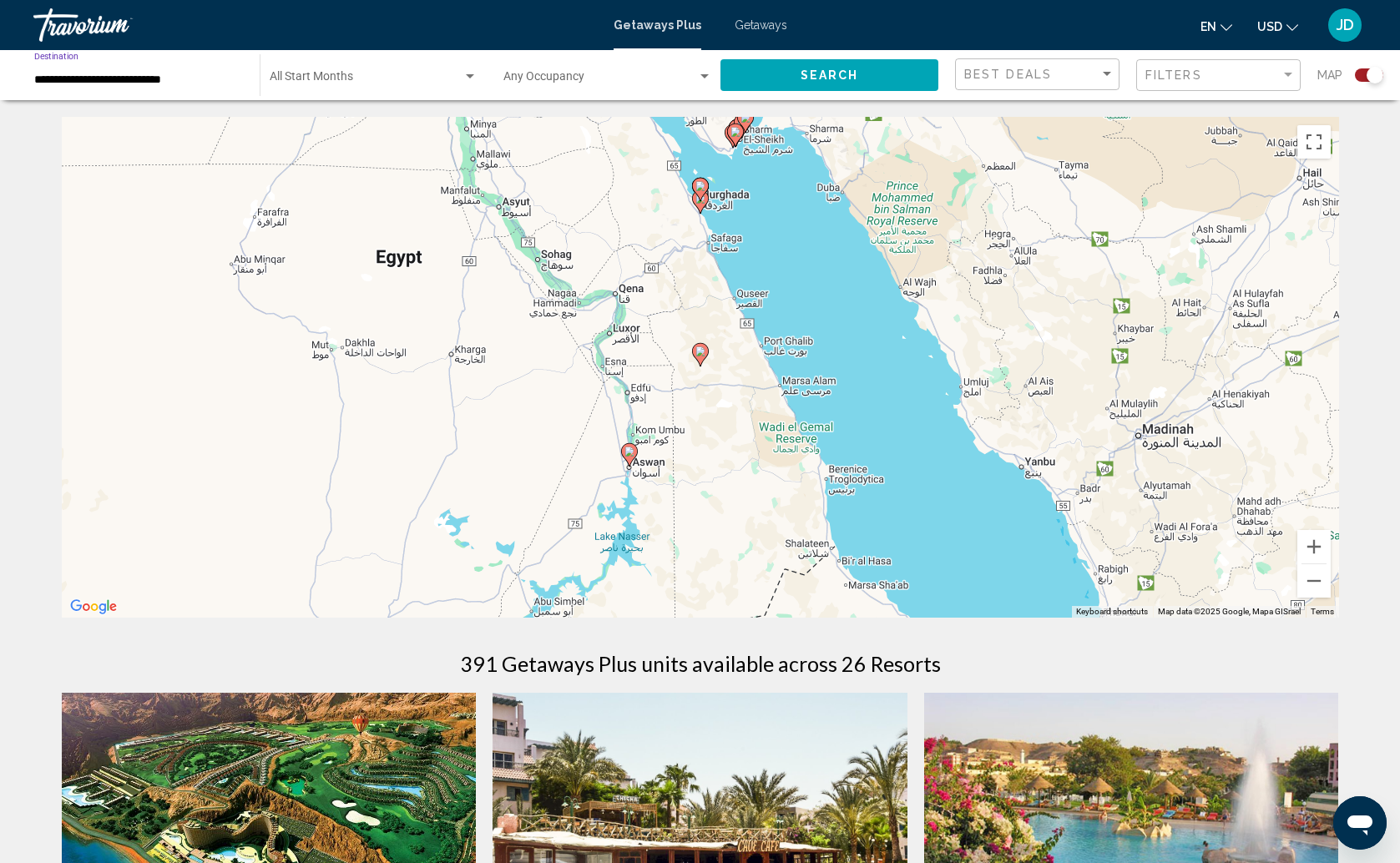
click at [847, 55] on div "Search" at bounding box center [837, 76] width 234 height 50
click at [848, 68] on span "Search" at bounding box center [829, 74] width 59 height 13
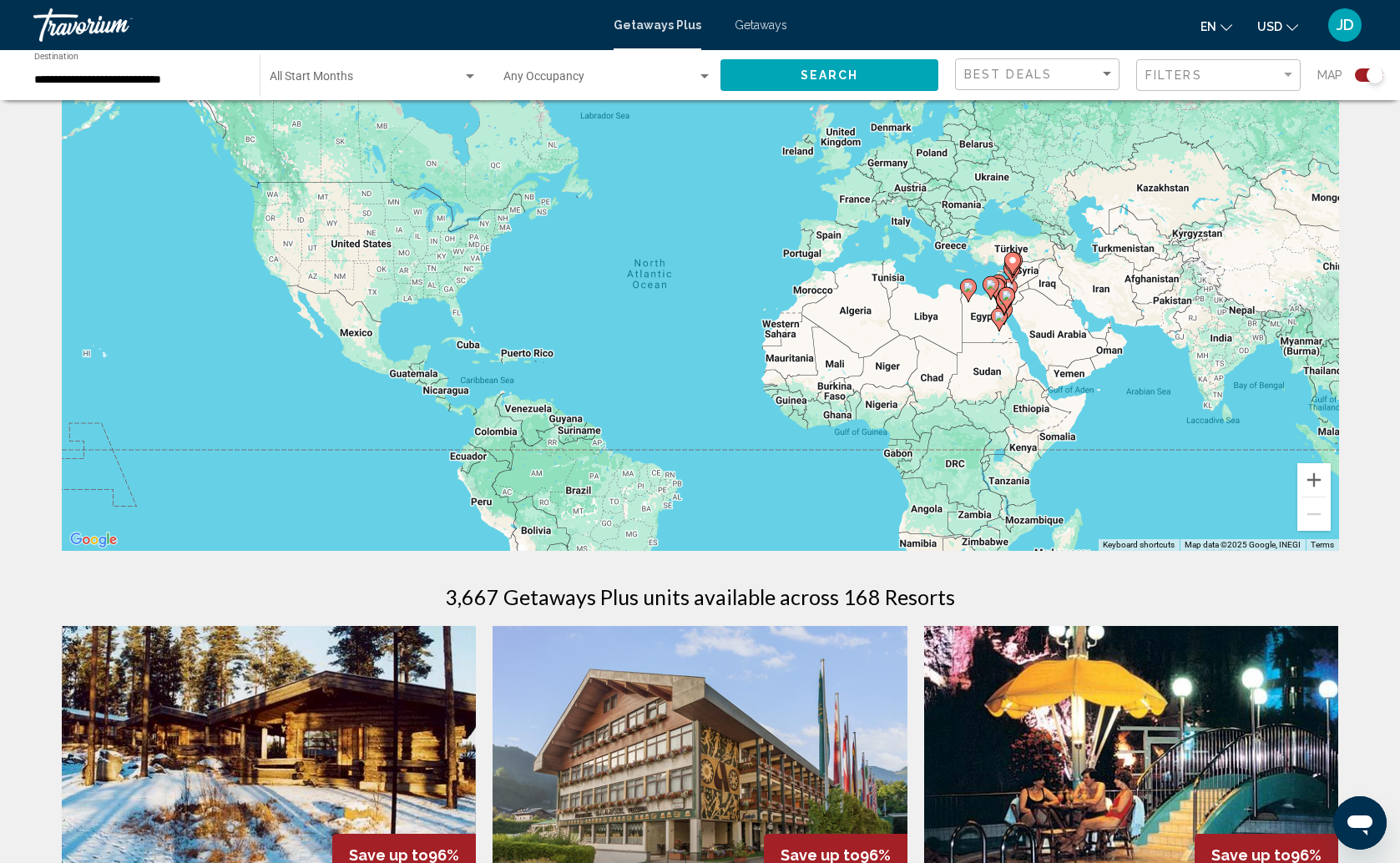
scroll to position [70, 0]
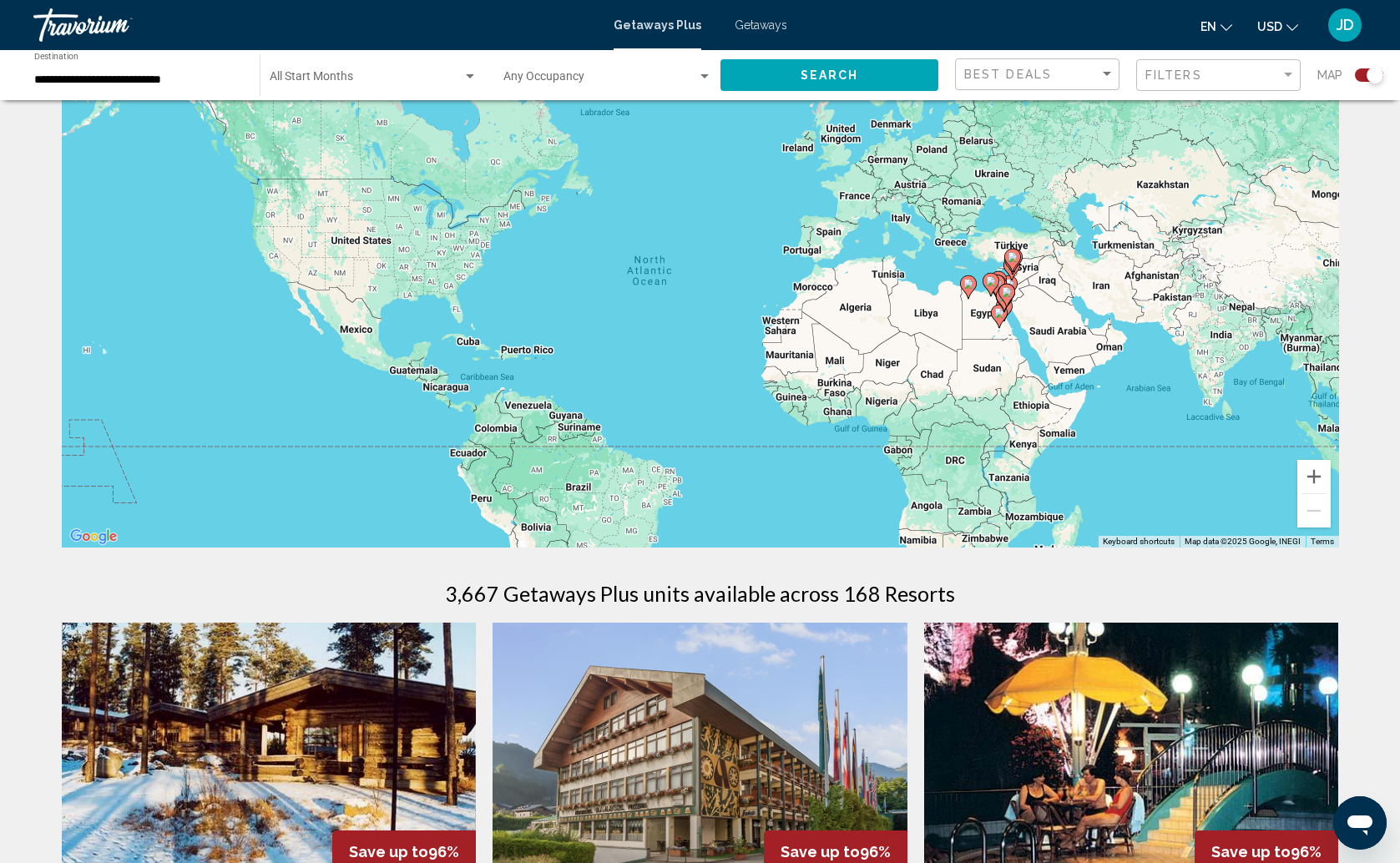
click at [826, 254] on div "To activate drag with keyboard, press Alt + Enter. Once in keyboard drag state,…" at bounding box center [700, 297] width 1277 height 500
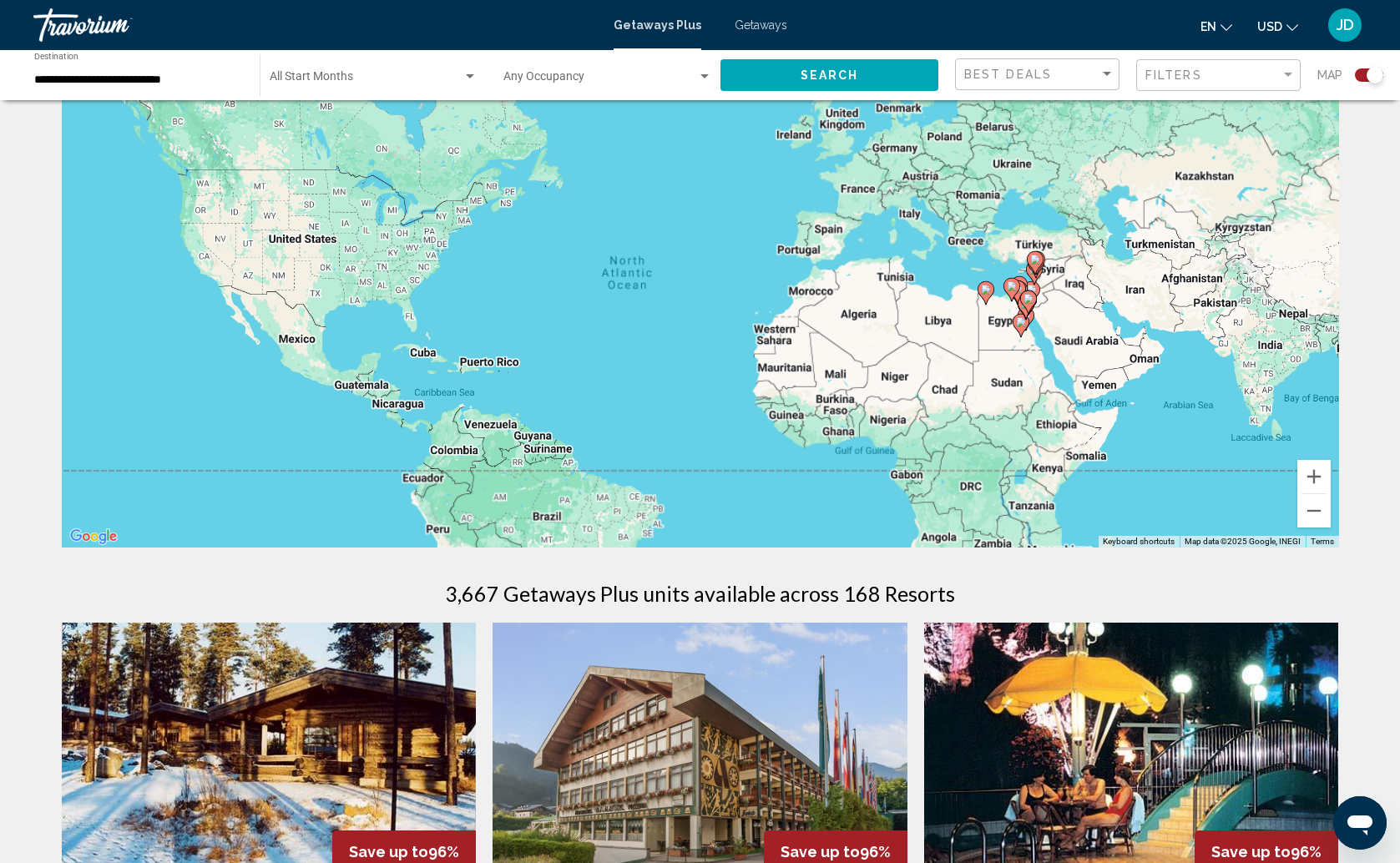
click at [826, 254] on div "To activate drag with keyboard, press Alt + Enter. Once in keyboard drag state,…" at bounding box center [700, 297] width 1277 height 500
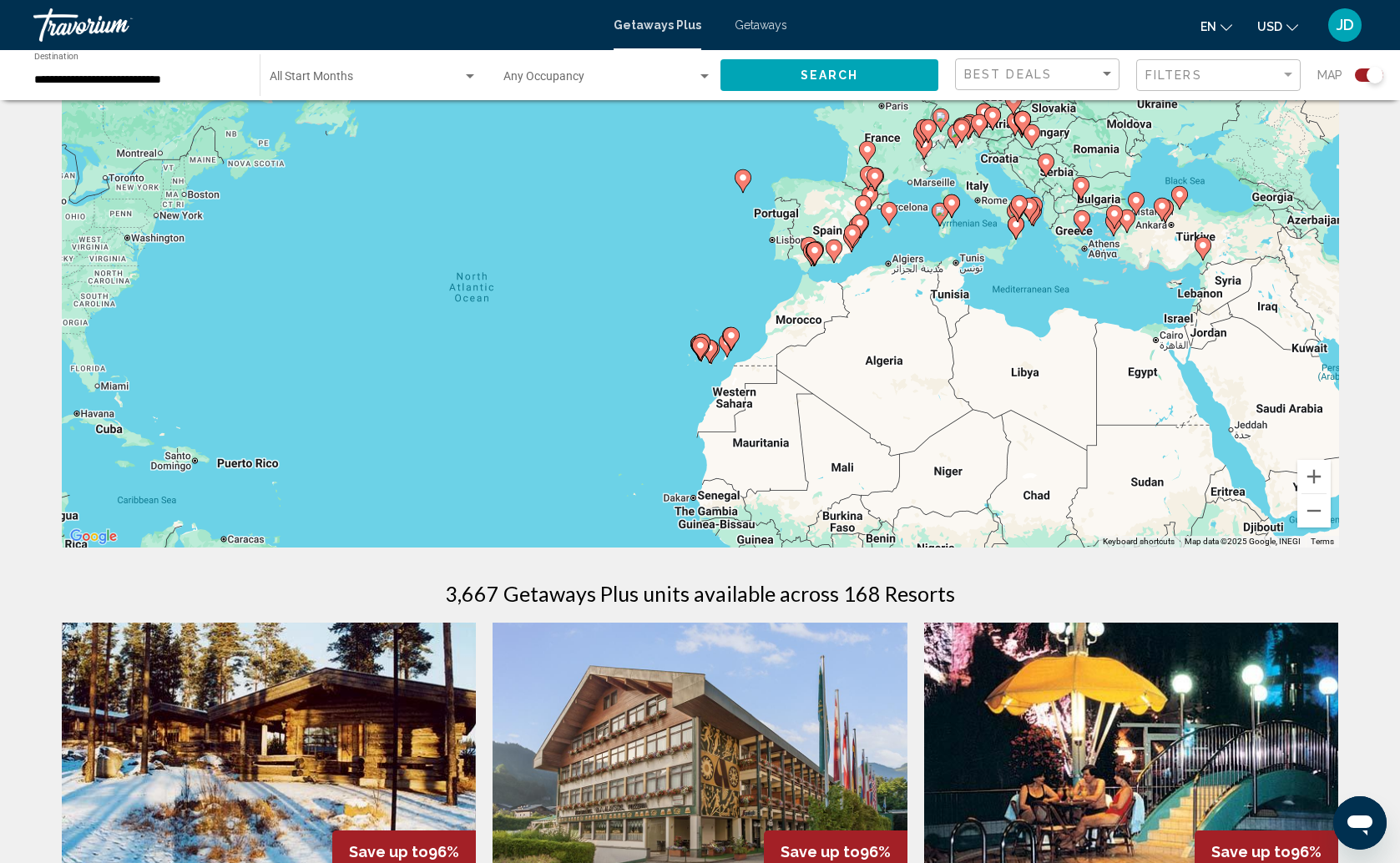
click at [826, 254] on gmp-advanced-marker "Main content" at bounding box center [834, 251] width 17 height 25
click at [826, 254] on g "Main content" at bounding box center [834, 251] width 17 height 23
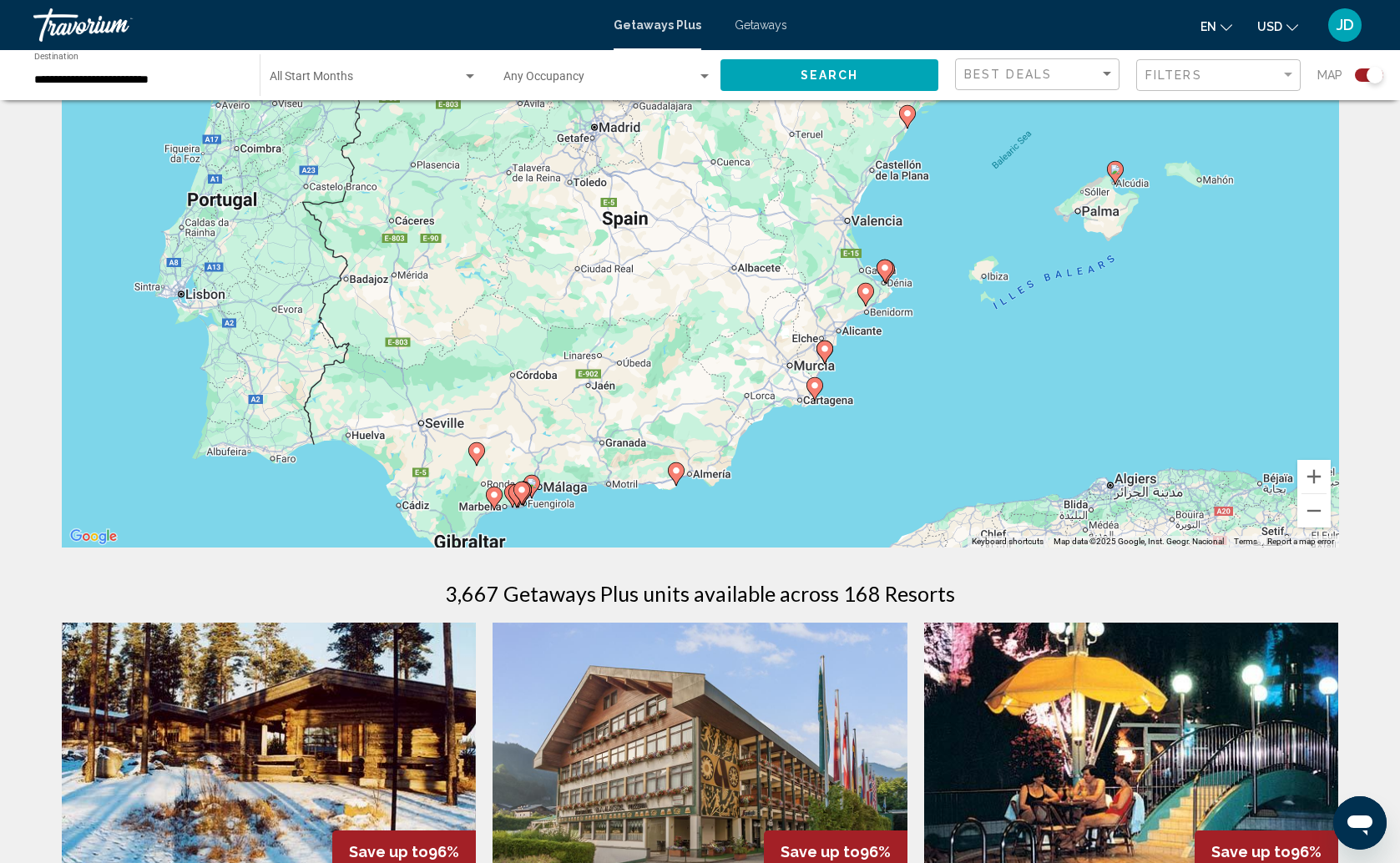
drag, startPoint x: 836, startPoint y: 234, endPoint x: 807, endPoint y: 528, distance: 295.4
click at [806, 530] on div "To activate drag with keyboard, press Alt + Enter. Once in keyboard drag state,…" at bounding box center [700, 297] width 1277 height 500
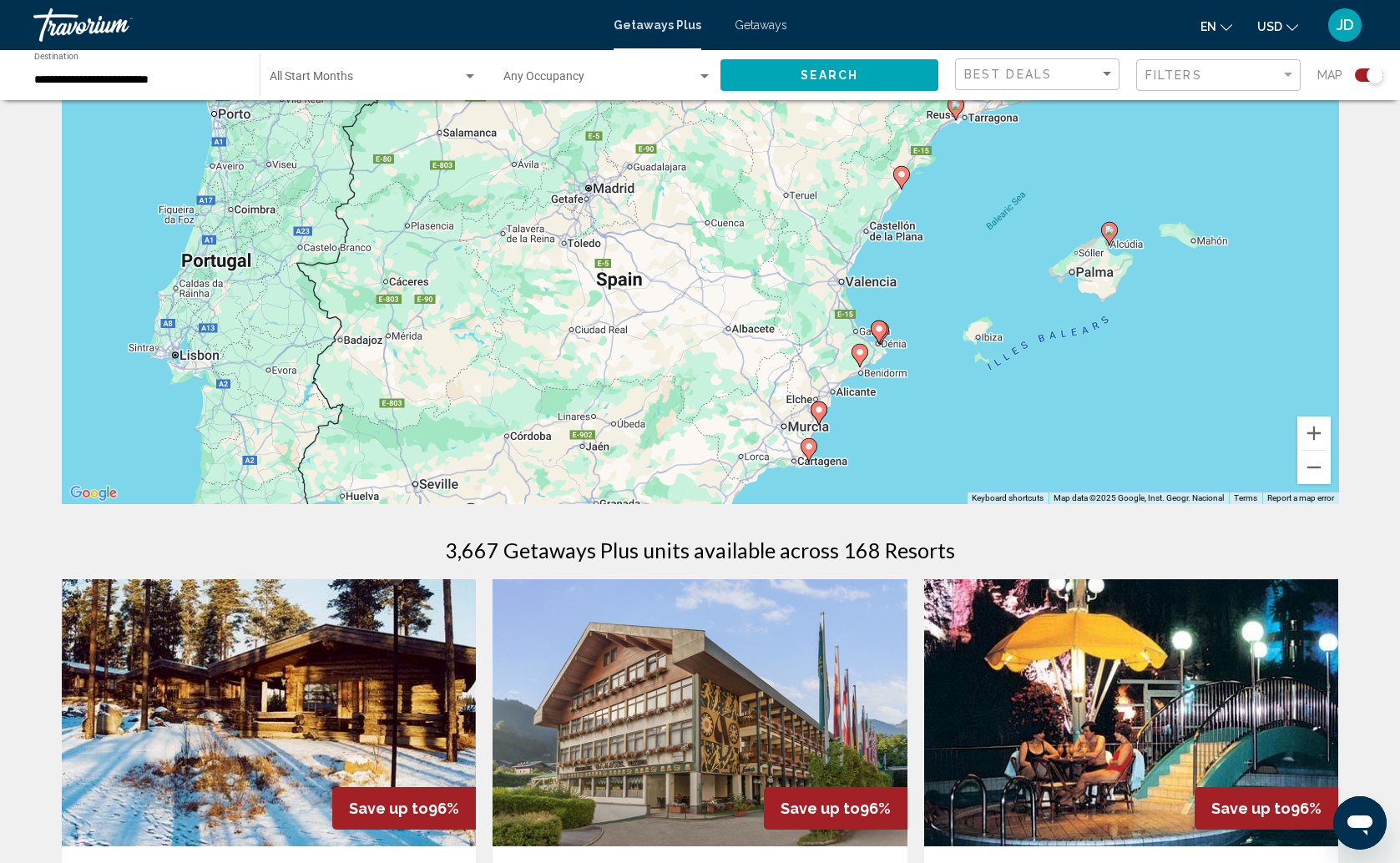
scroll to position [116, 0]
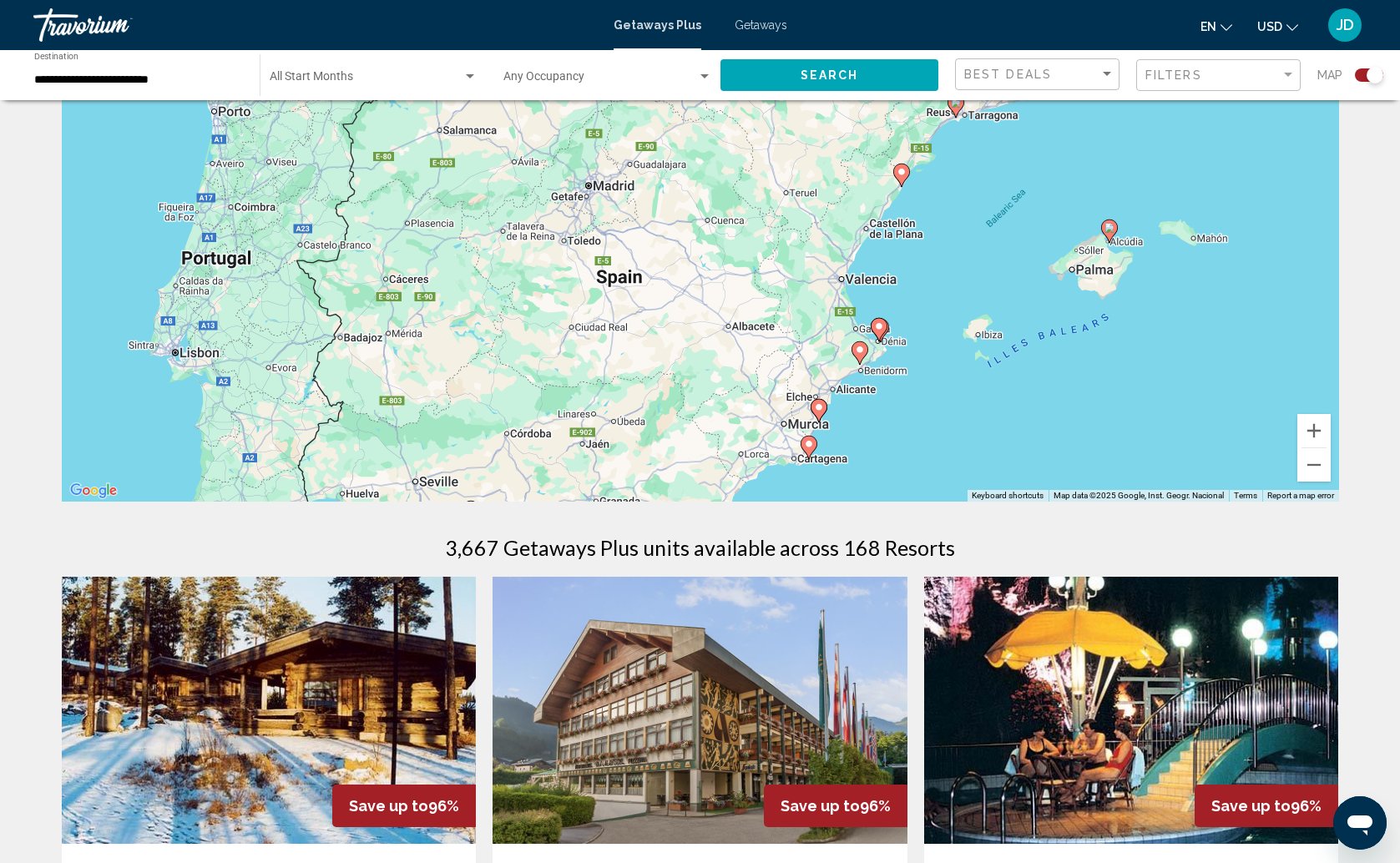
click at [1320, 483] on div "To activate drag with keyboard, press Alt + Enter. Once in keyboard drag state,…" at bounding box center [700, 251] width 1277 height 500
click at [1318, 474] on button "Zoom out" at bounding box center [1314, 464] width 33 height 33
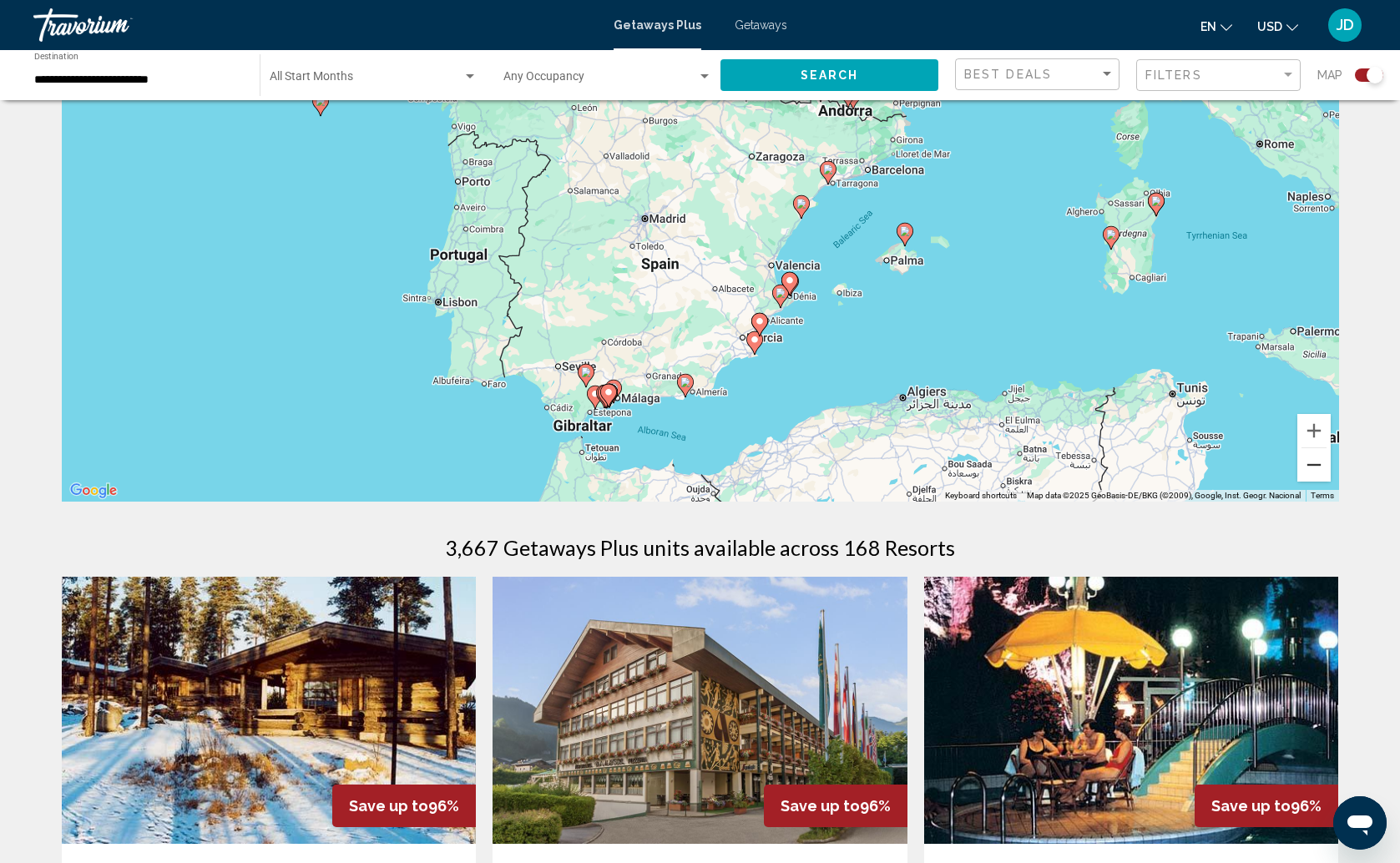
click at [1317, 473] on button "Zoom out" at bounding box center [1314, 464] width 33 height 33
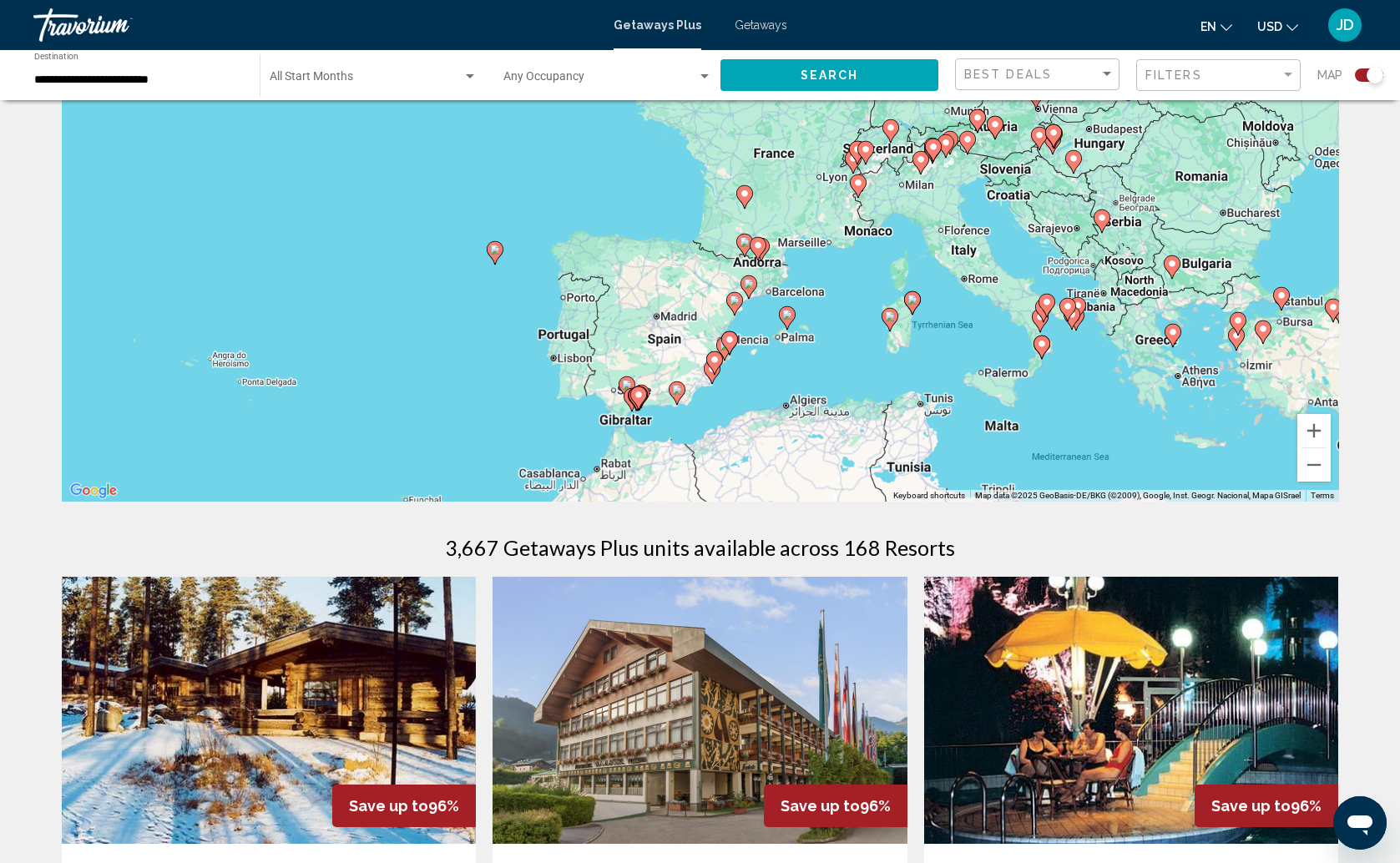
drag, startPoint x: 1161, startPoint y: 342, endPoint x: 1034, endPoint y: 356, distance: 127.8
click at [1144, 428] on div "To activate drag with keyboard, press Alt + Enter. Once in keyboard drag state,…" at bounding box center [700, 251] width 1277 height 500
click at [712, 239] on div "To activate drag with keyboard, press Alt + Enter. Once in keyboard drag state,…" at bounding box center [700, 251] width 1277 height 500
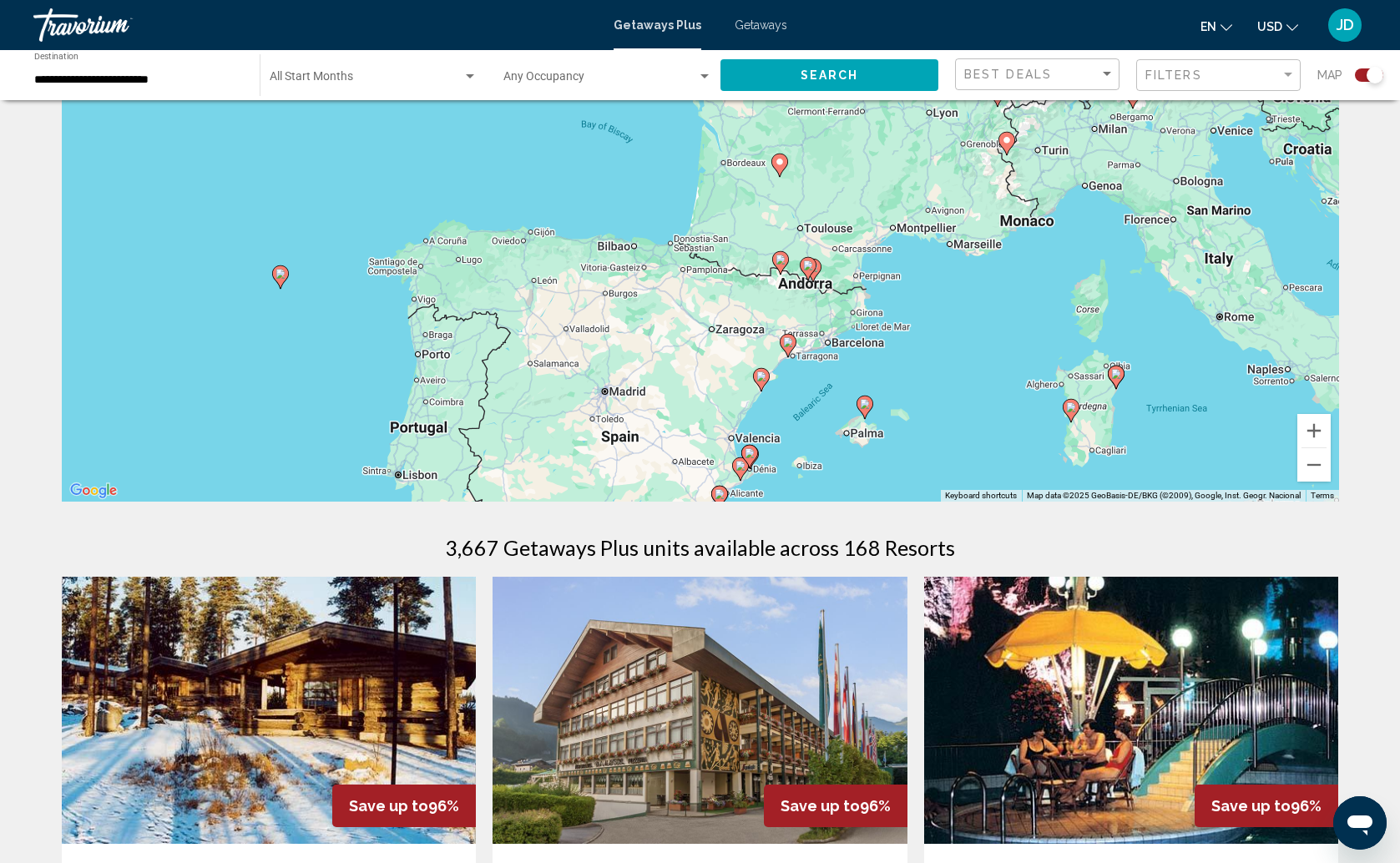
click at [712, 239] on div "To activate drag with keyboard, press Alt + Enter. Once in keyboard drag state,…" at bounding box center [700, 251] width 1277 height 500
click at [715, 234] on div "To activate drag with keyboard, press Alt + Enter. Once in keyboard drag state,…" at bounding box center [700, 251] width 1277 height 500
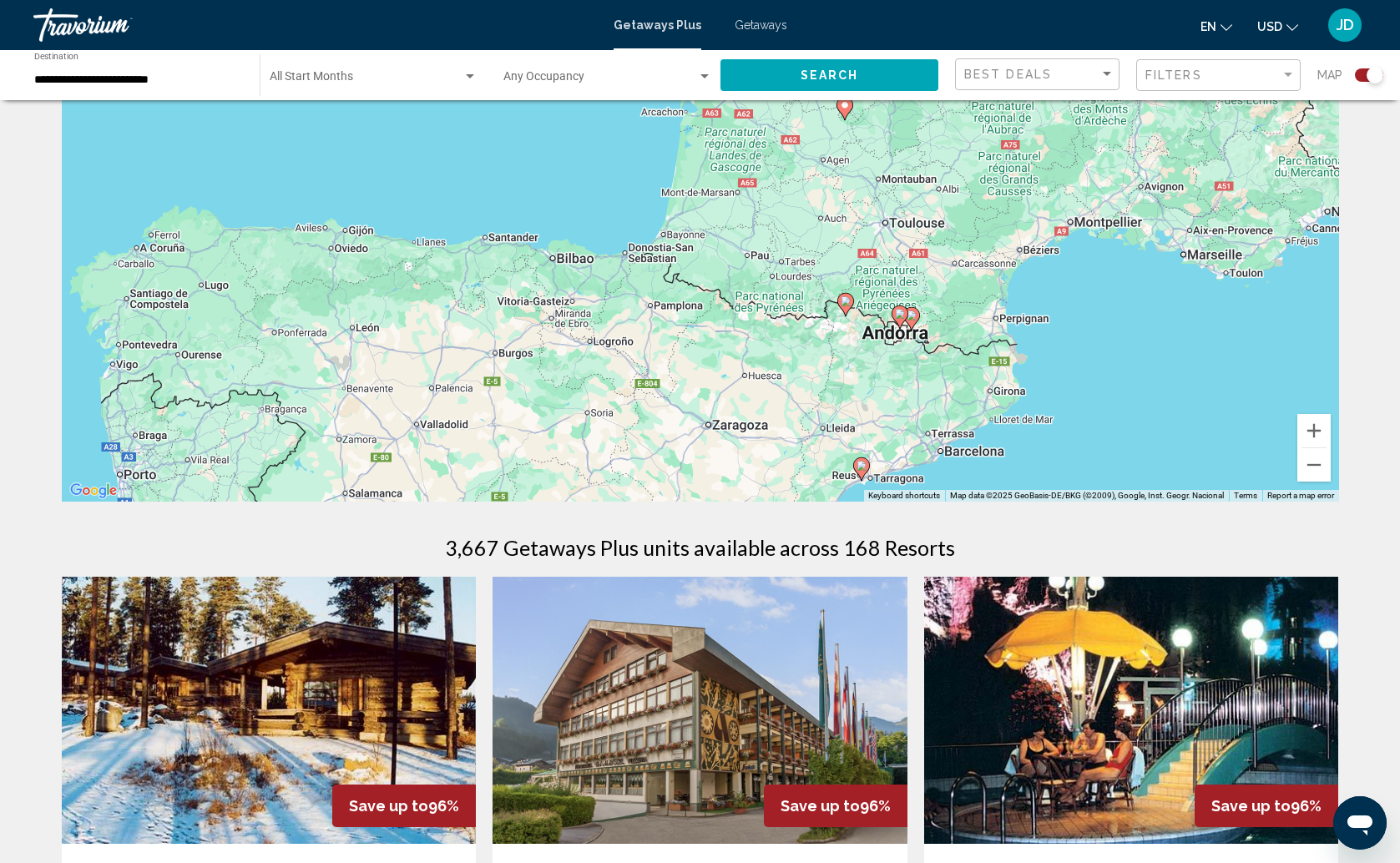
click at [727, 231] on div "To activate drag with keyboard, press Alt + Enter. Once in keyboard drag state,…" at bounding box center [700, 251] width 1277 height 500
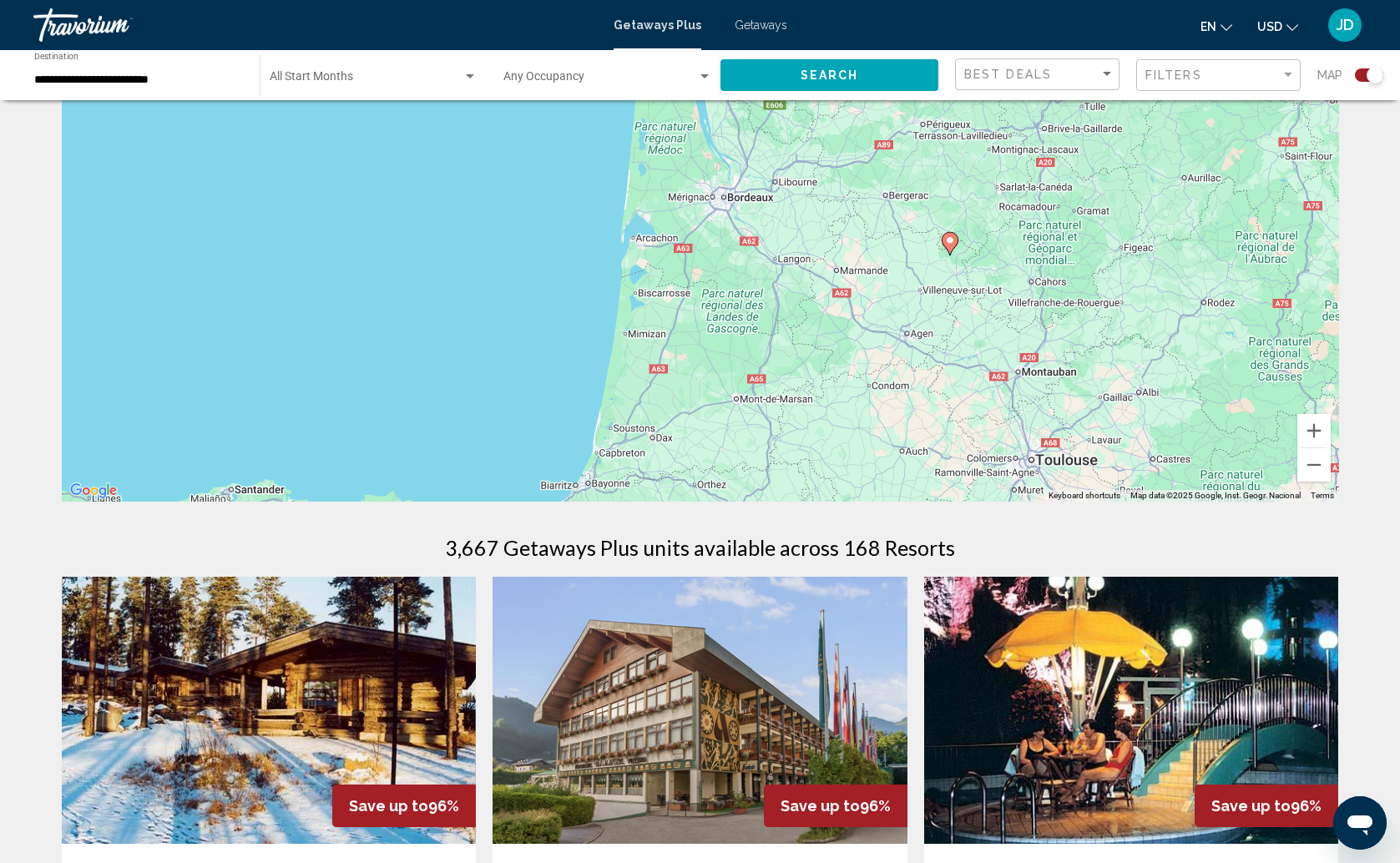
drag, startPoint x: 756, startPoint y: 235, endPoint x: 745, endPoint y: 486, distance: 251.2
click at [745, 486] on div "To activate drag with keyboard, press Alt + Enter. Once in keyboard drag state,…" at bounding box center [700, 251] width 1277 height 500
click at [348, 76] on span "Search widget" at bounding box center [366, 80] width 193 height 13
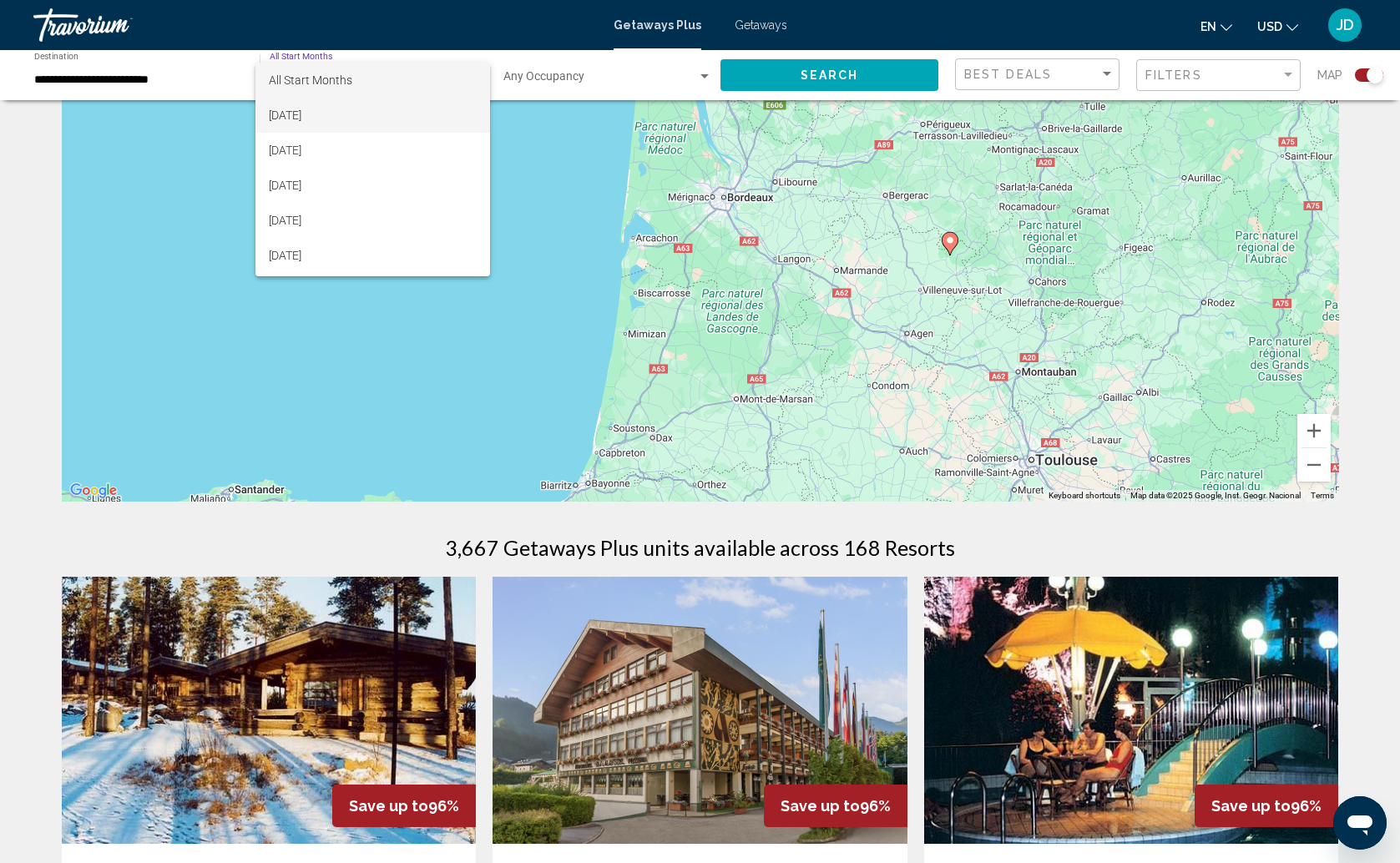
click at [338, 117] on span "[DATE]" at bounding box center [372, 114] width 208 height 35
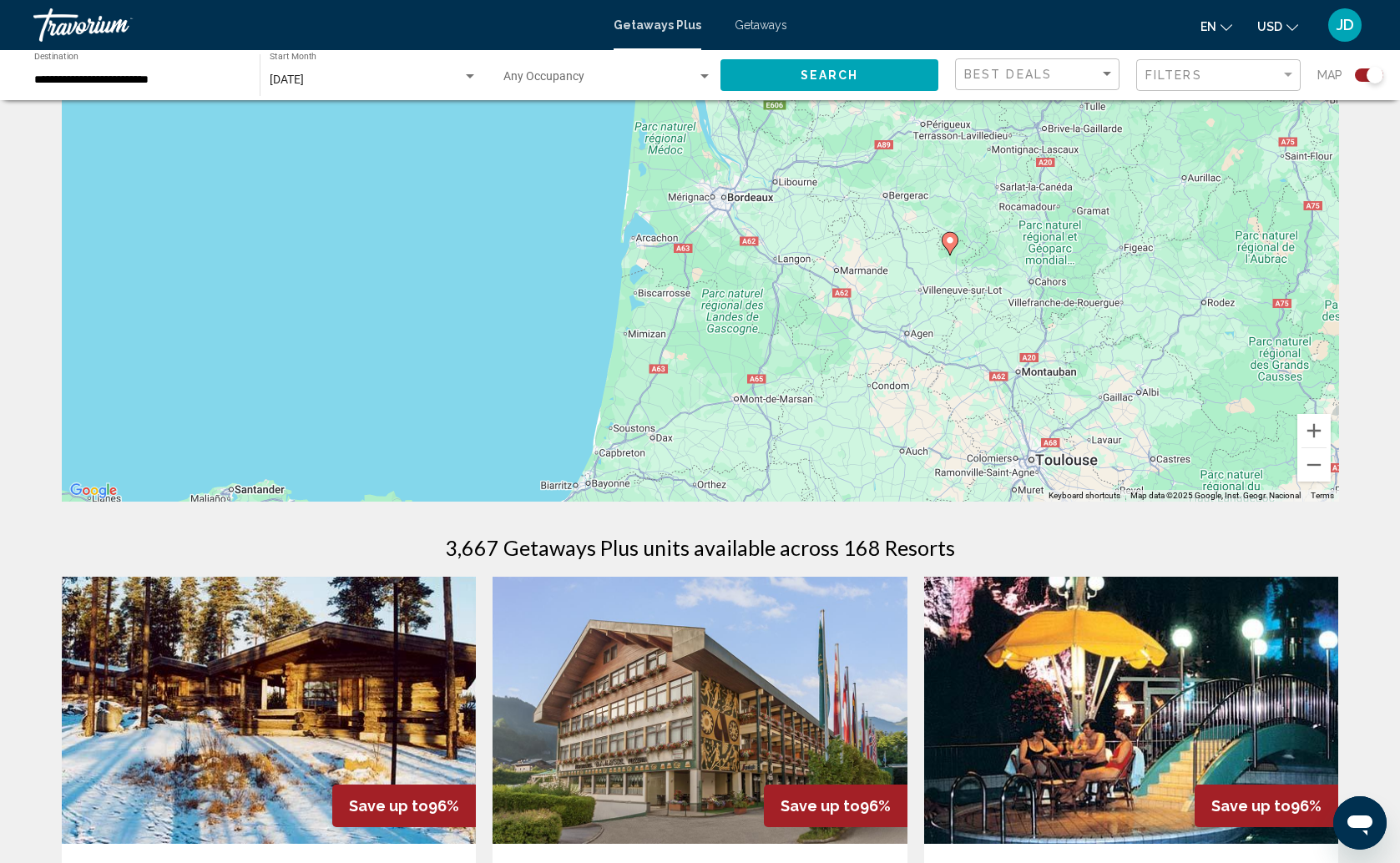
click at [561, 97] on div "Occupancy Any Occupancy" at bounding box center [608, 75] width 209 height 46
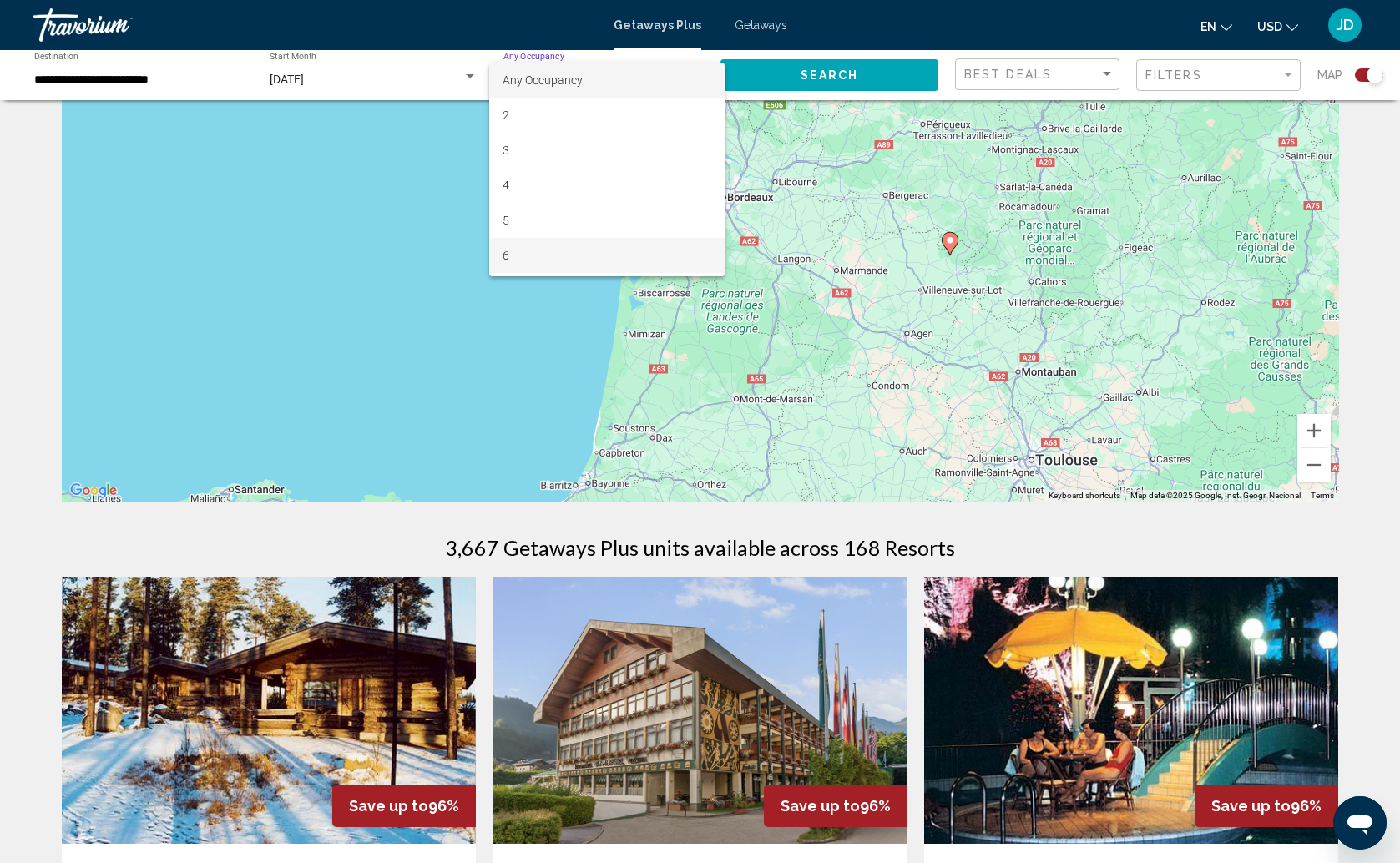
click at [534, 257] on span "6" at bounding box center [607, 255] width 209 height 35
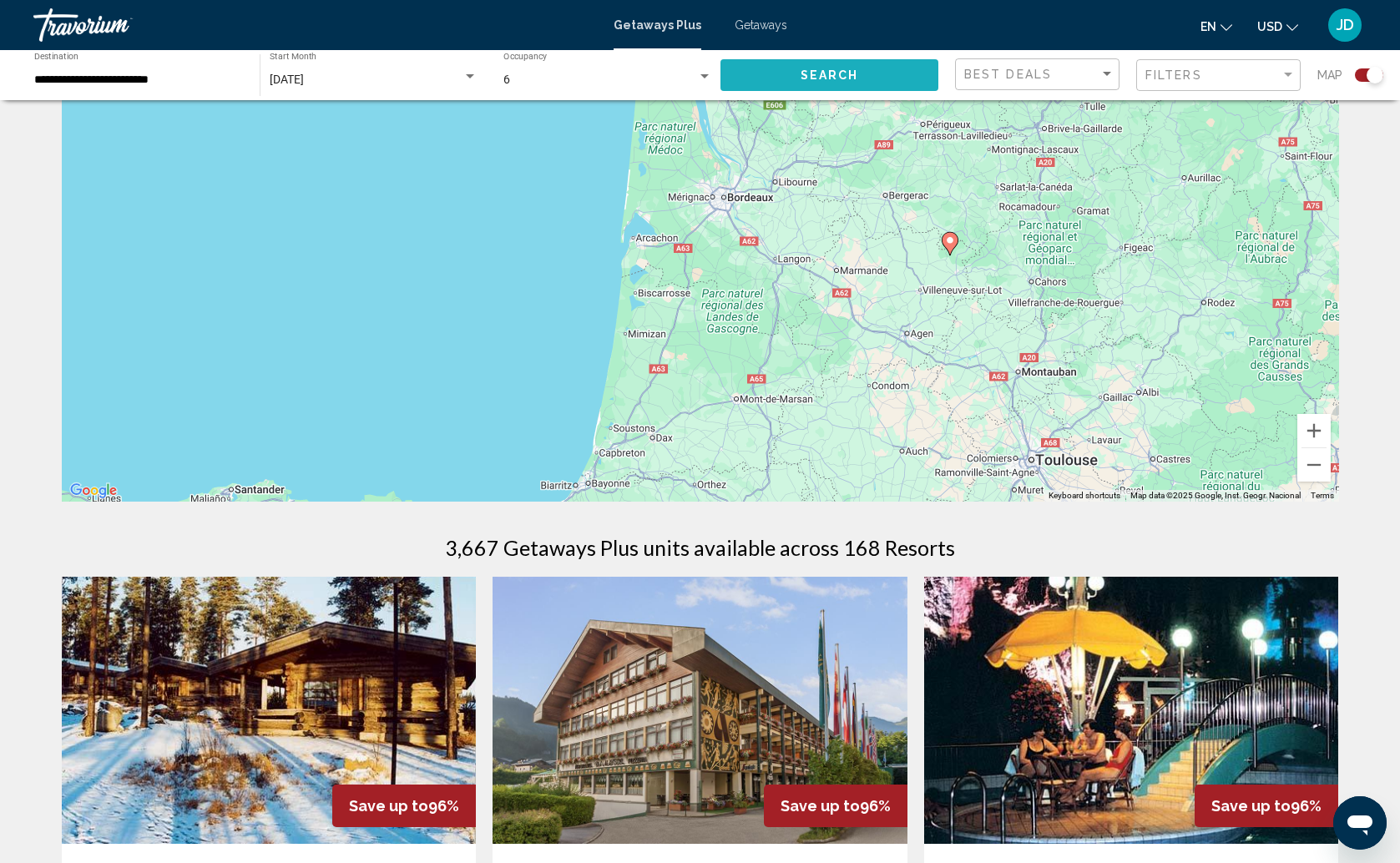
click at [815, 79] on span "Search" at bounding box center [829, 76] width 59 height 13
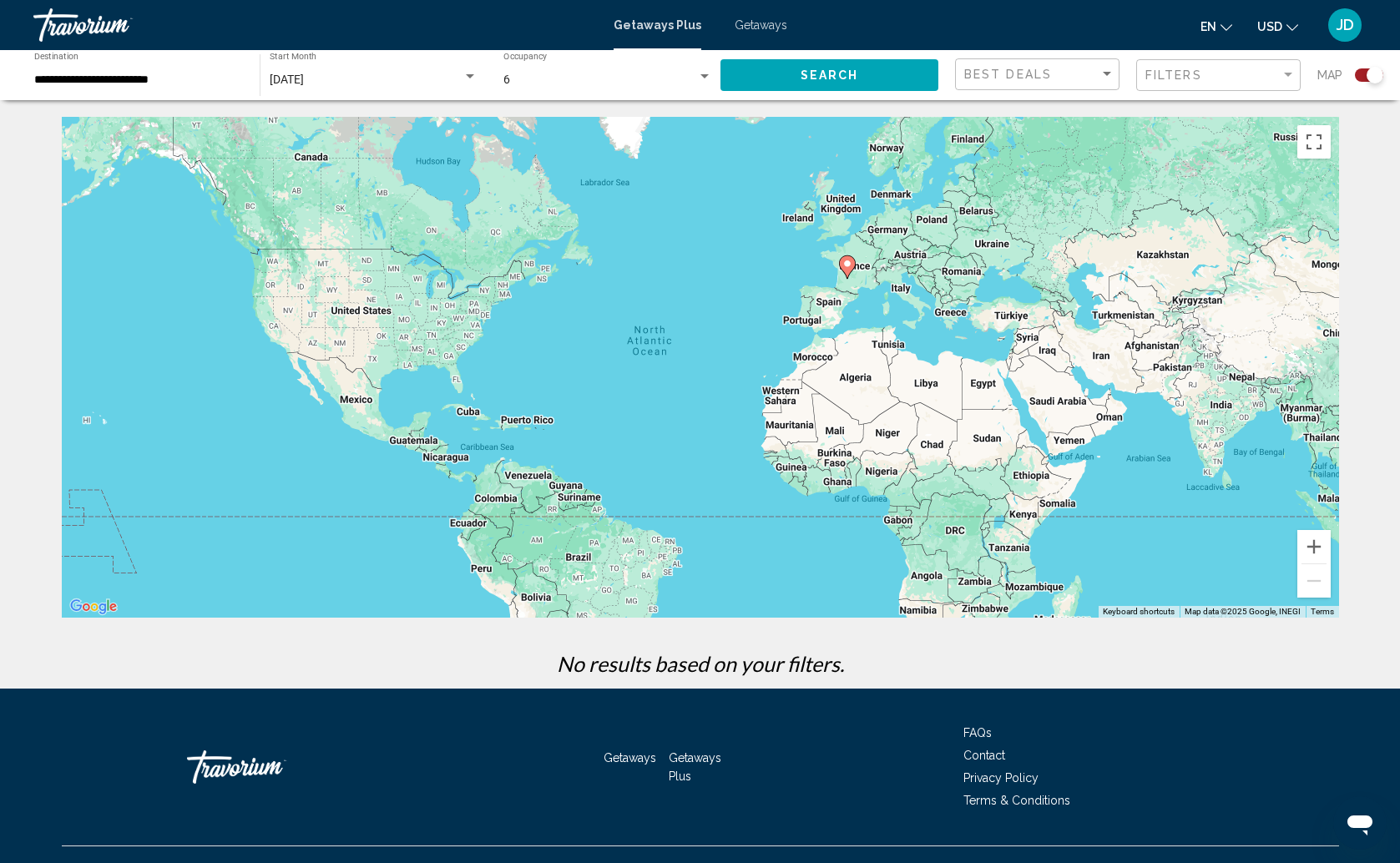
click at [853, 275] on gmp-advanced-marker "Main content" at bounding box center [847, 267] width 17 height 25
click at [853, 275] on div "To activate drag with keyboard, press Alt + Enter. Once in keyboard drag state,…" at bounding box center [700, 367] width 1277 height 500
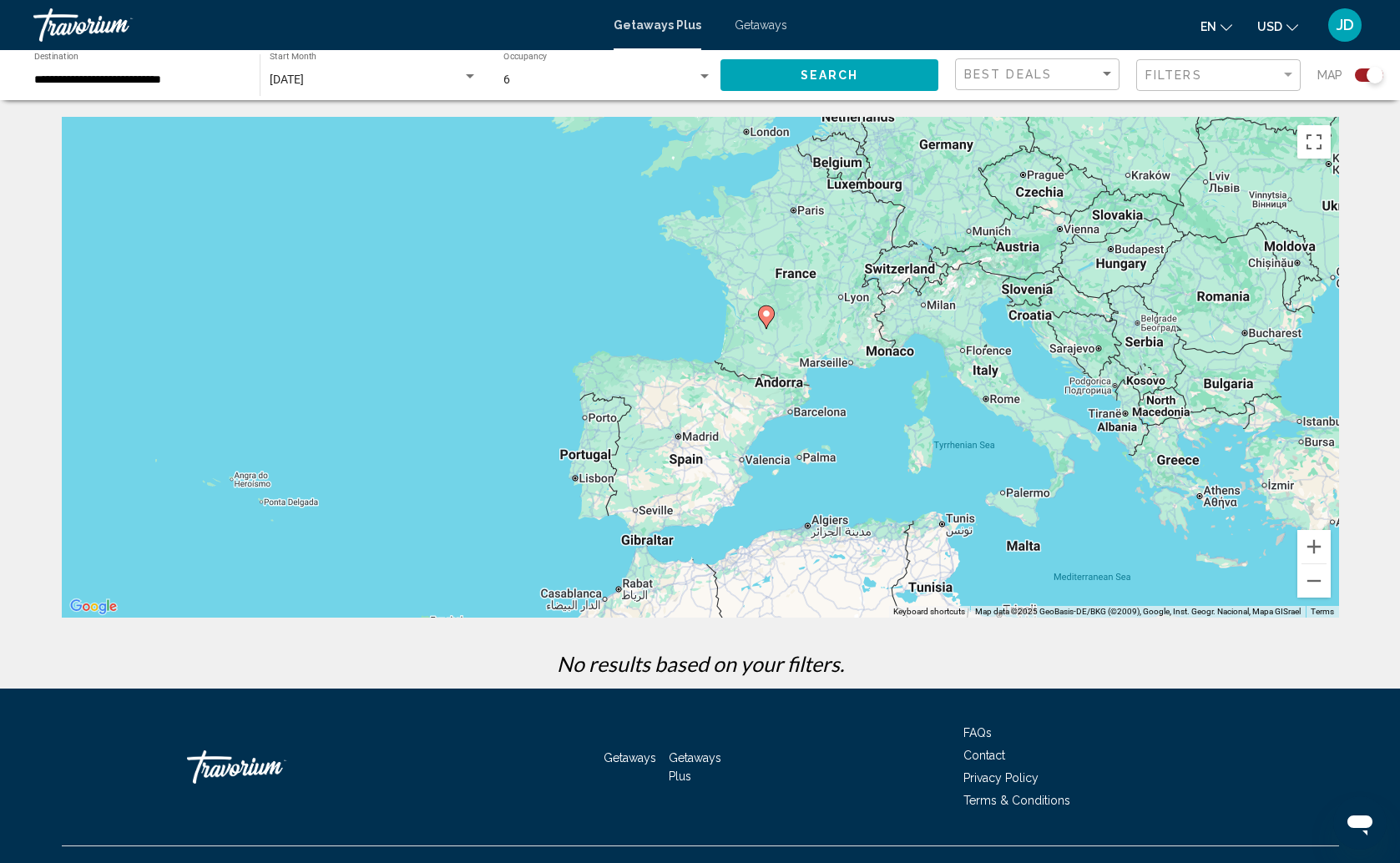
click at [738, 340] on div "To activate drag with keyboard, press Alt + Enter. Once in keyboard drag state,…" at bounding box center [700, 367] width 1277 height 500
click at [738, 341] on div "To activate drag with keyboard, press Alt + Enter. Once in keyboard drag state,…" at bounding box center [700, 367] width 1277 height 500
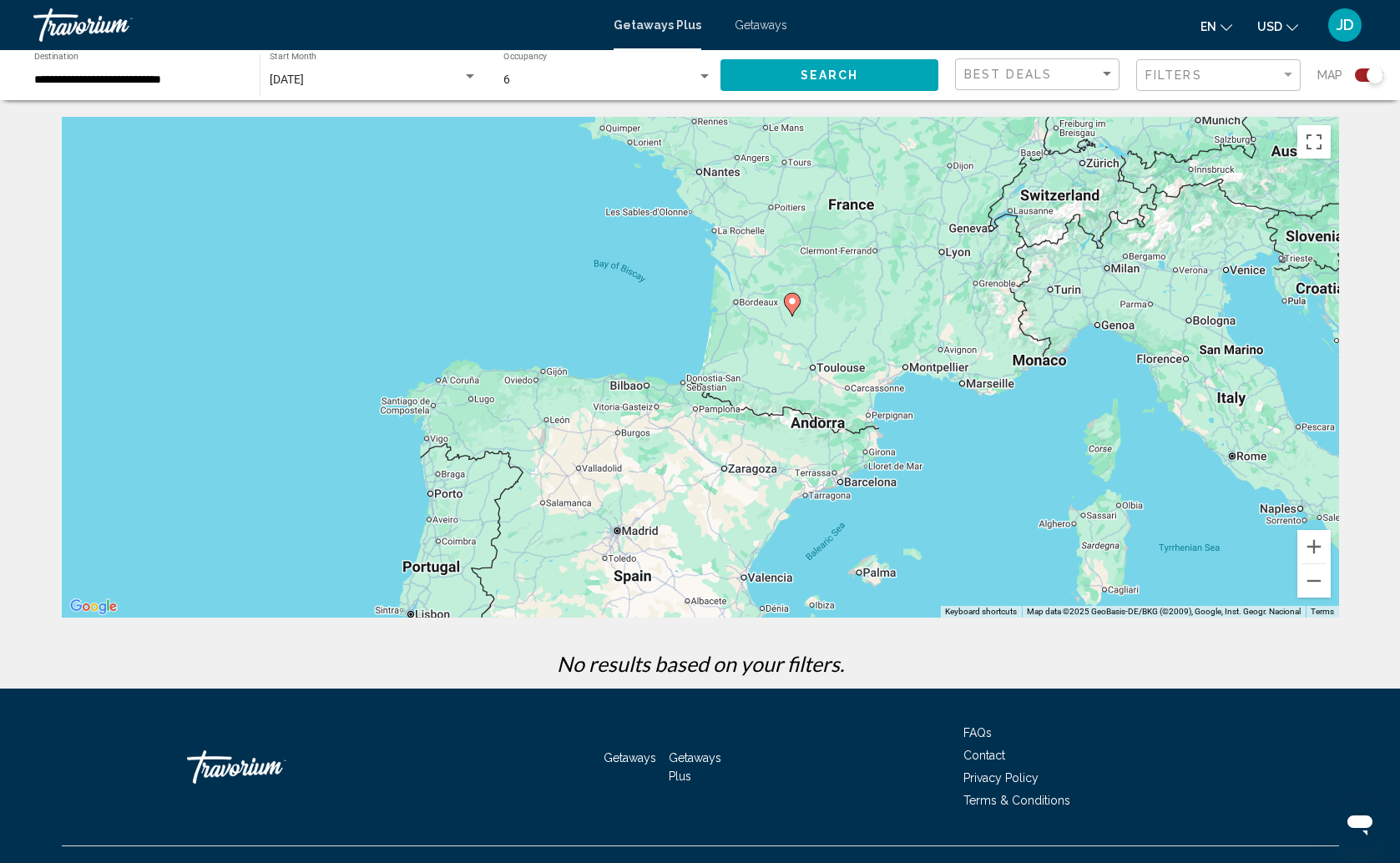
click at [701, 405] on div "To activate drag with keyboard, press Alt + Enter. Once in keyboard drag state,…" at bounding box center [700, 367] width 1277 height 500
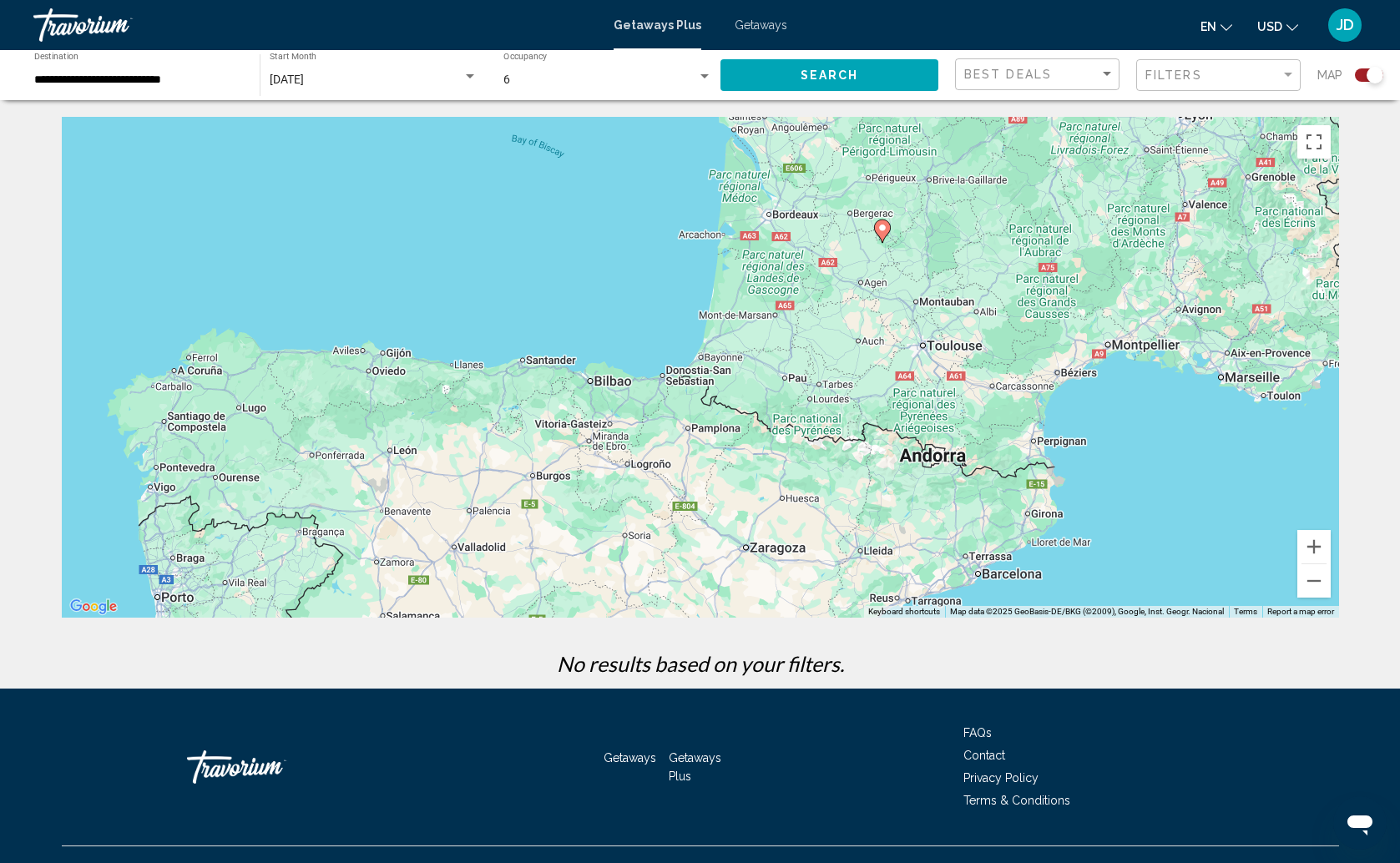
drag, startPoint x: 798, startPoint y: 274, endPoint x: 782, endPoint y: 305, distance: 34.9
click at [797, 292] on div "To activate drag with keyboard, press Alt + Enter. Once in keyboard drag state,…" at bounding box center [700, 367] width 1277 height 500
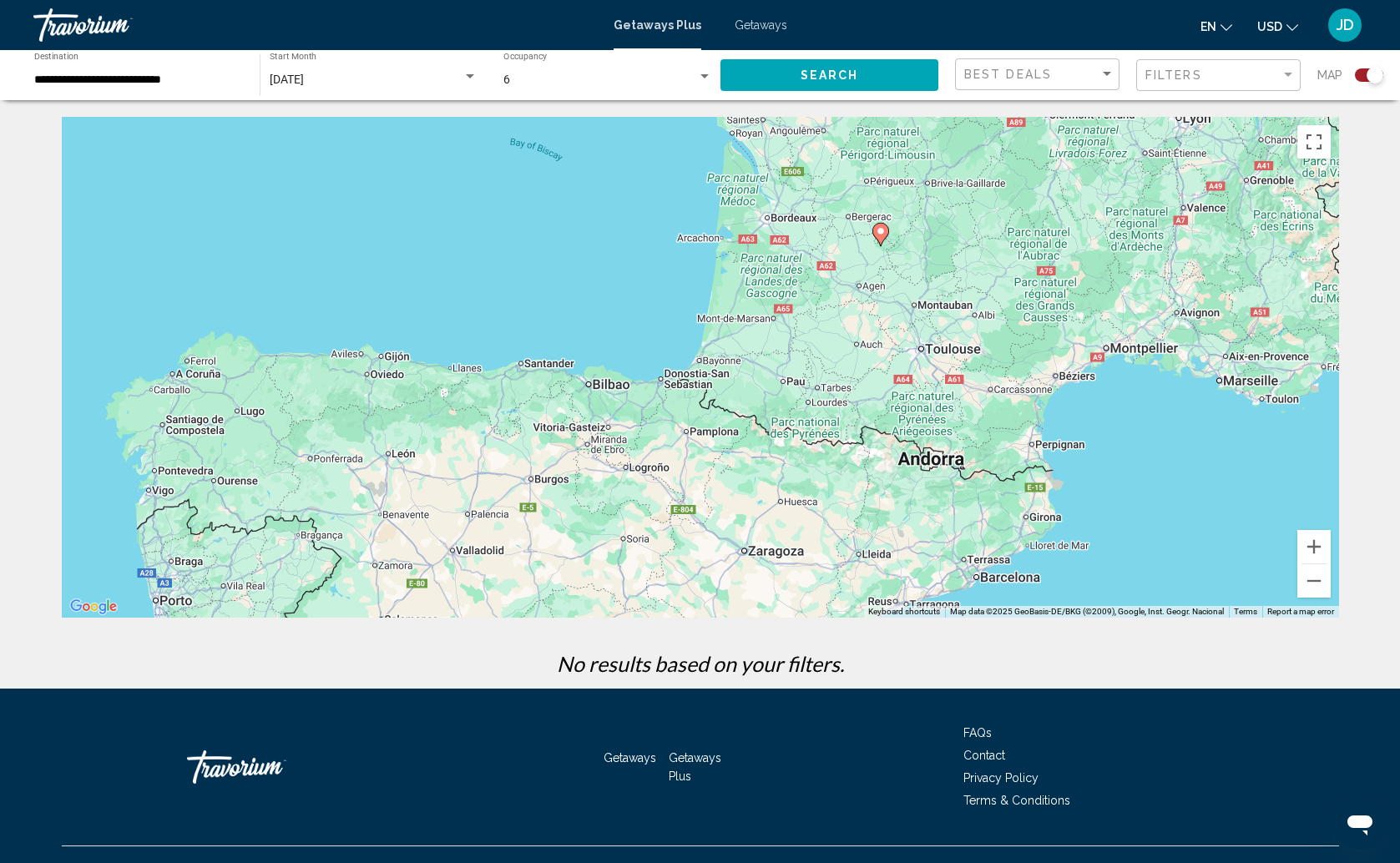
click at [712, 372] on div "To activate drag with keyboard, press Alt + Enter. Once in keyboard drag state,…" at bounding box center [700, 367] width 1277 height 500
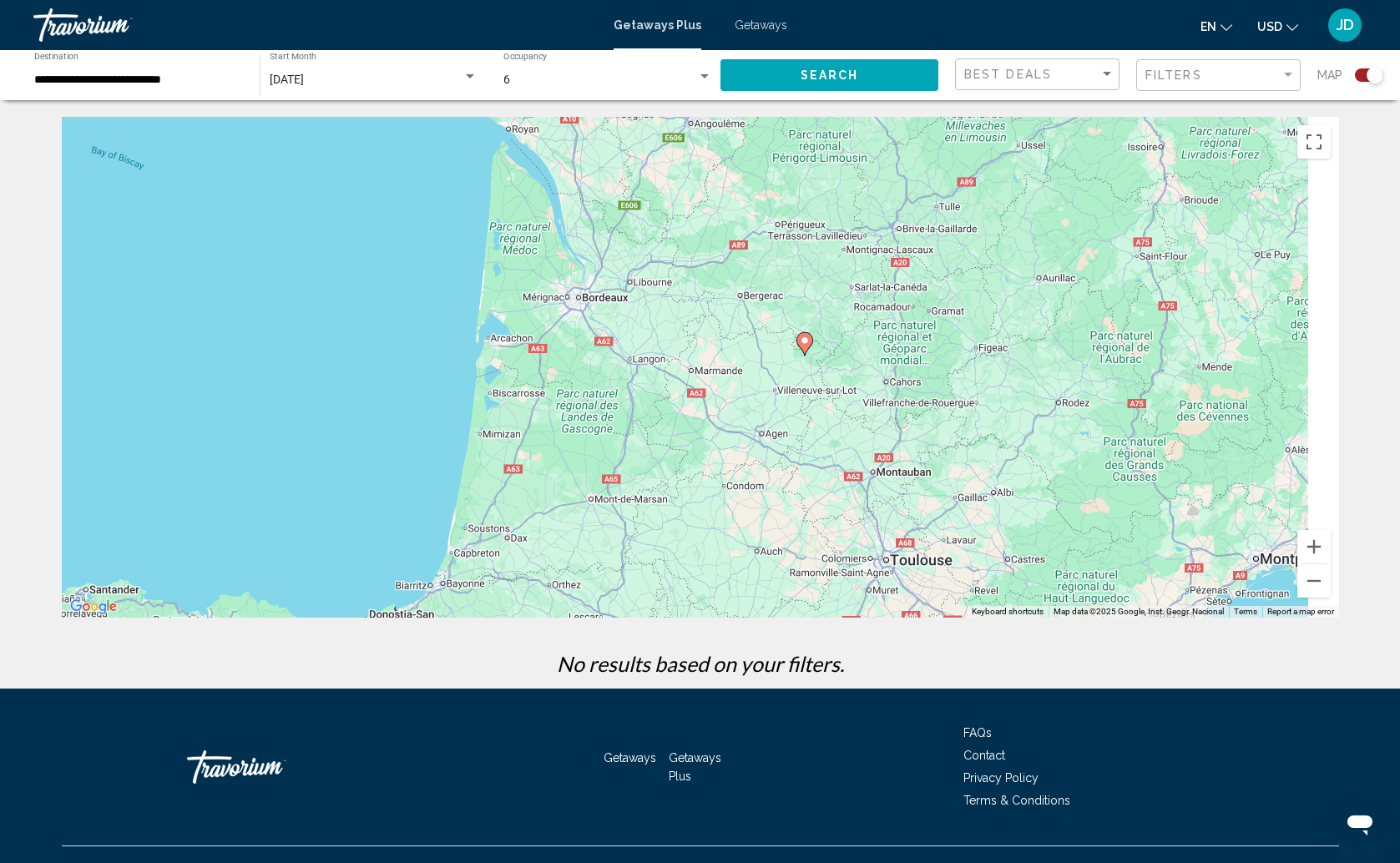
drag, startPoint x: 926, startPoint y: 254, endPoint x: 690, endPoint y: 481, distance: 327.5
click at [688, 482] on div "To activate drag with keyboard, press Alt + Enter. Once in keyboard drag state,…" at bounding box center [700, 367] width 1277 height 500
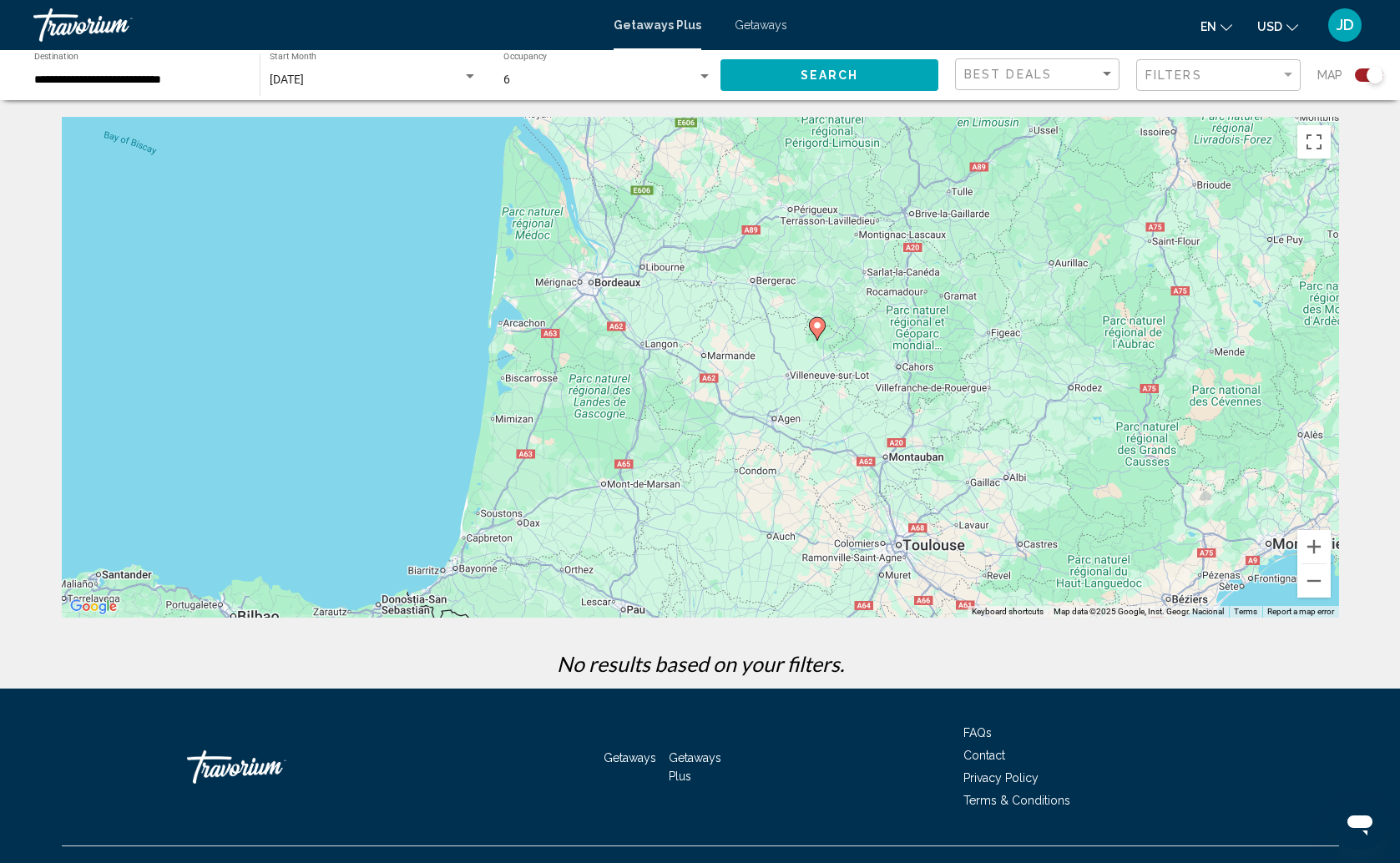
click at [819, 328] on image "Main content" at bounding box center [817, 325] width 10 height 10
type input "**********"
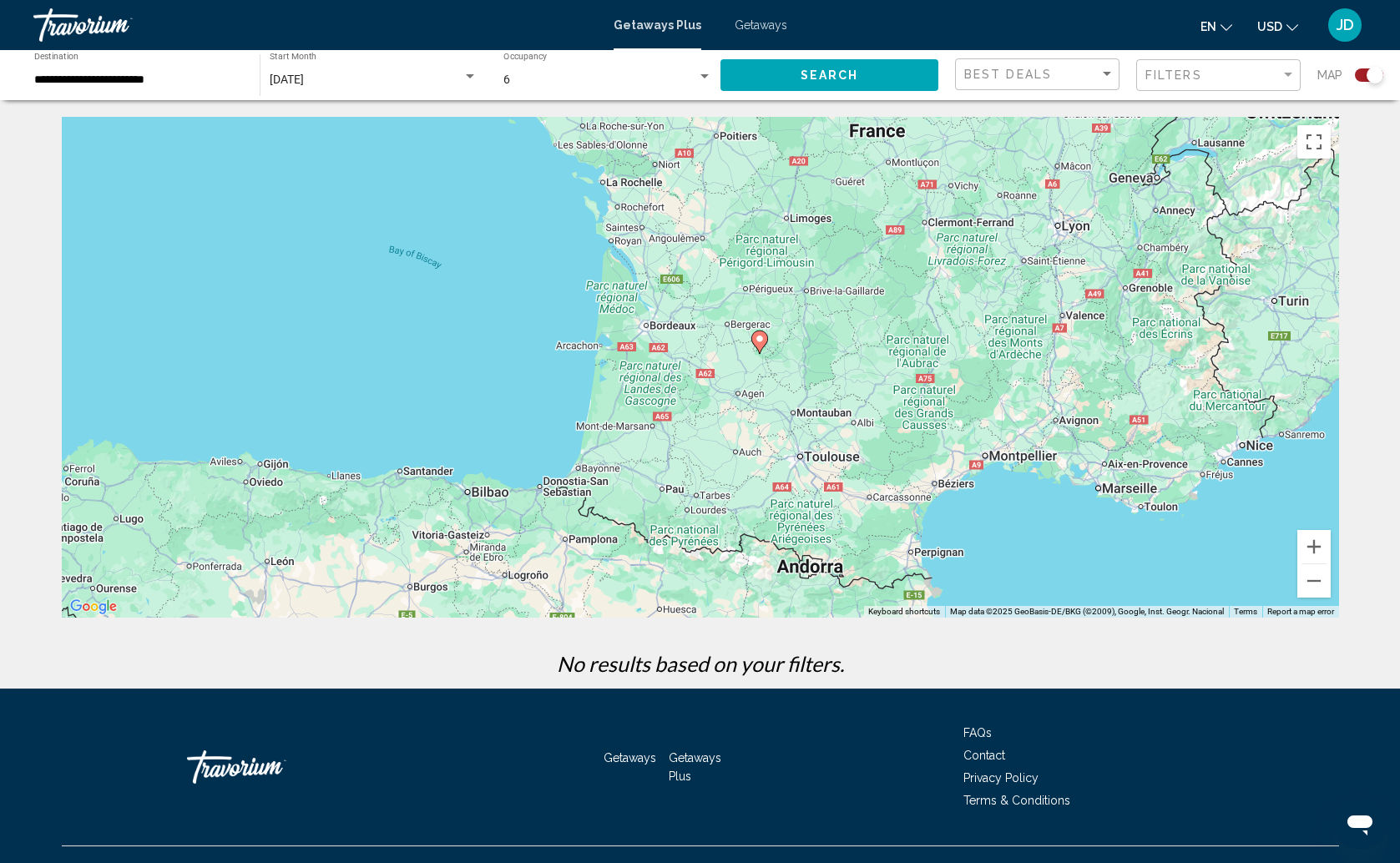
click at [757, 336] on image "Main content" at bounding box center [759, 338] width 10 height 10
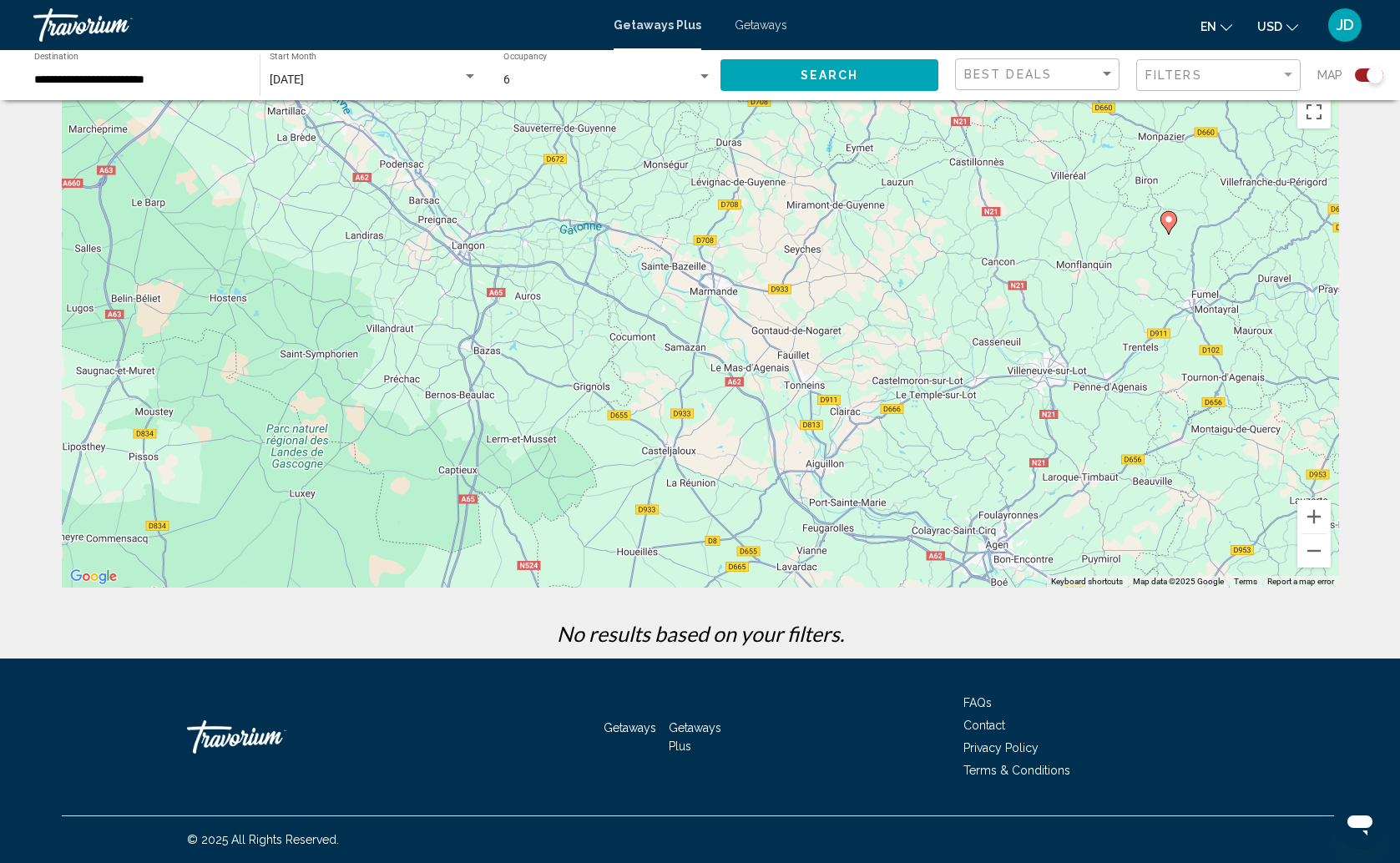
scroll to position [30, 0]
click at [1315, 555] on button "Zoom out" at bounding box center [1314, 550] width 33 height 33
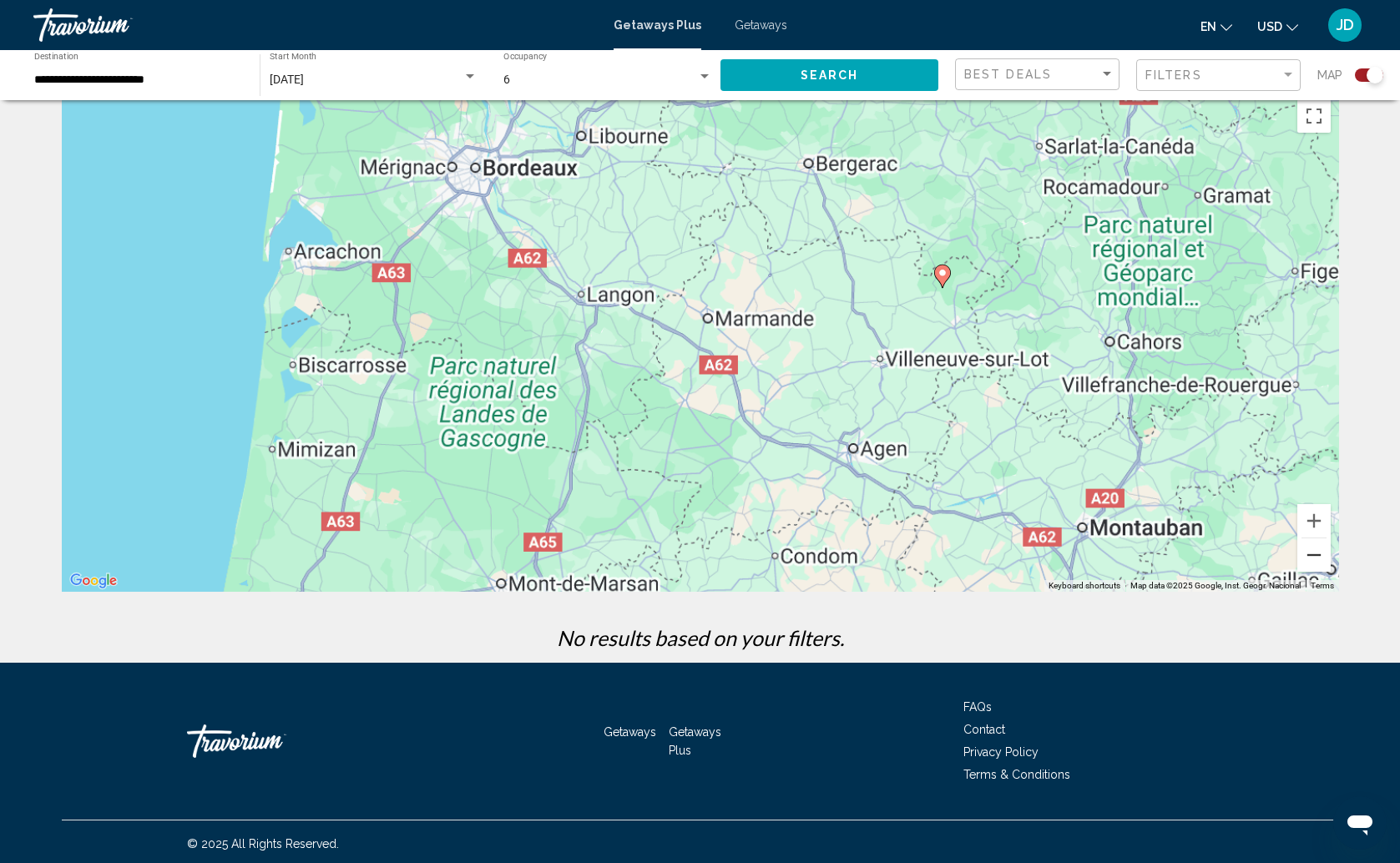
click at [1315, 555] on button "Zoom out" at bounding box center [1314, 554] width 33 height 33
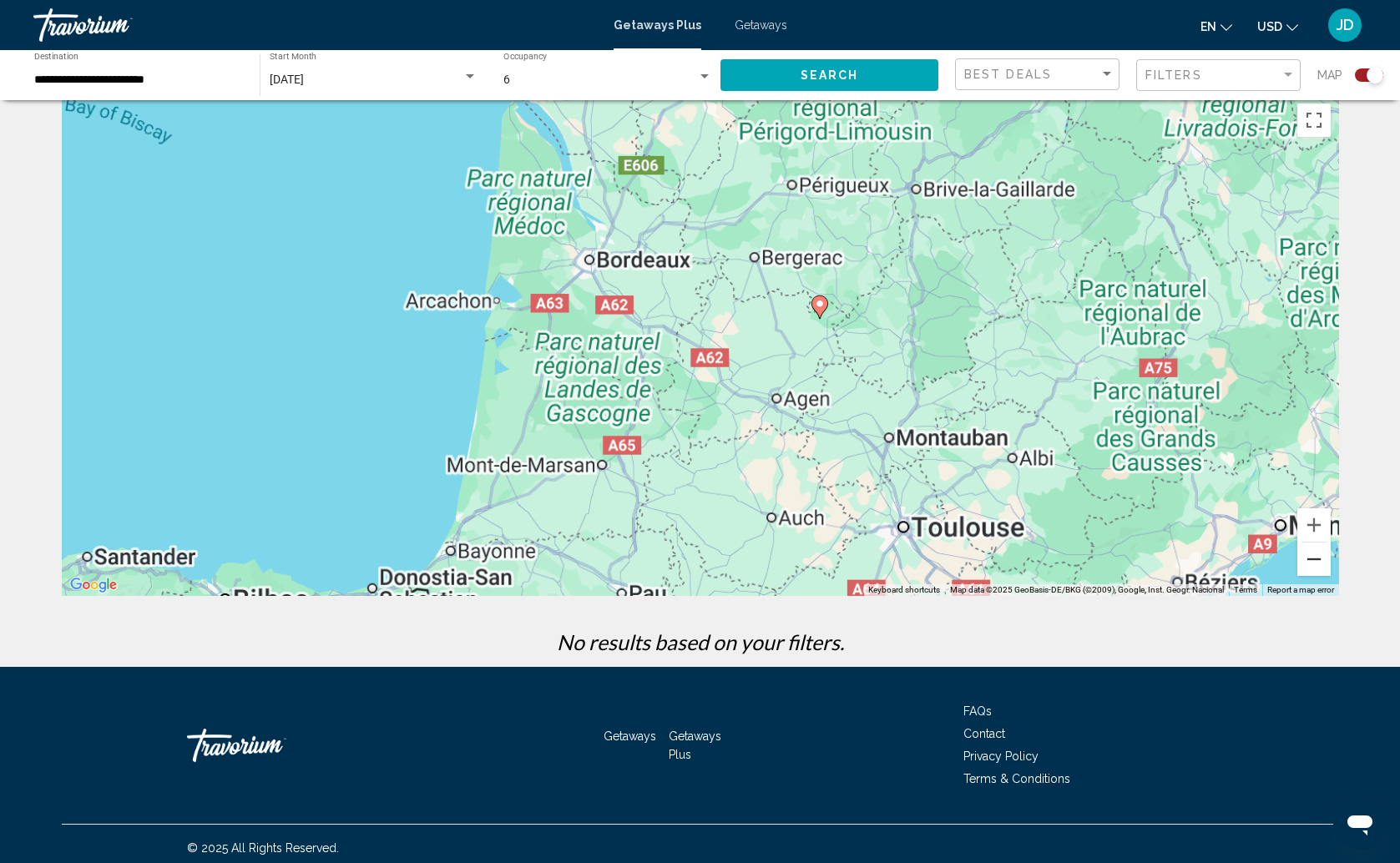
scroll to position [21, 0]
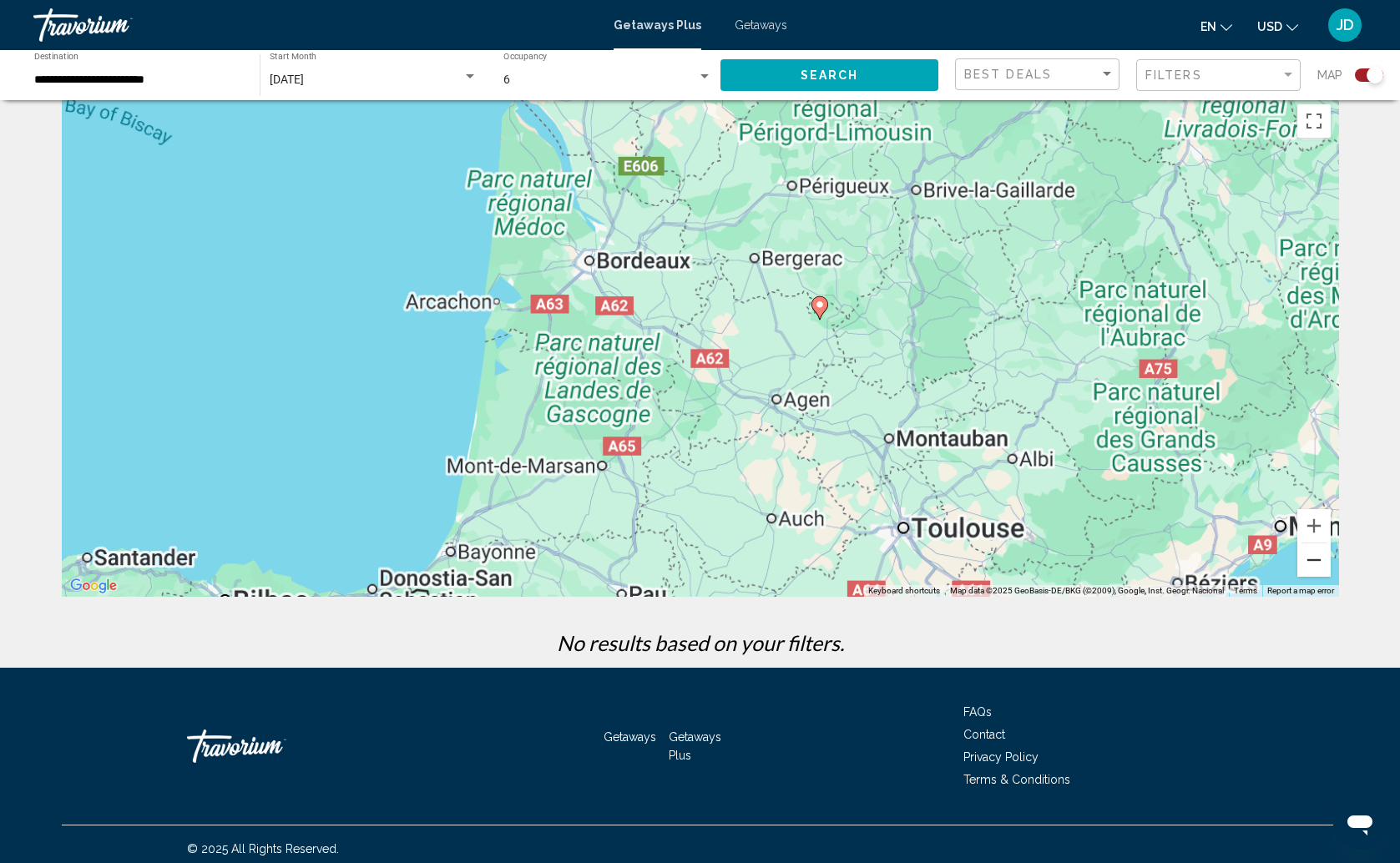
click at [1315, 555] on button "Zoom out" at bounding box center [1314, 559] width 33 height 33
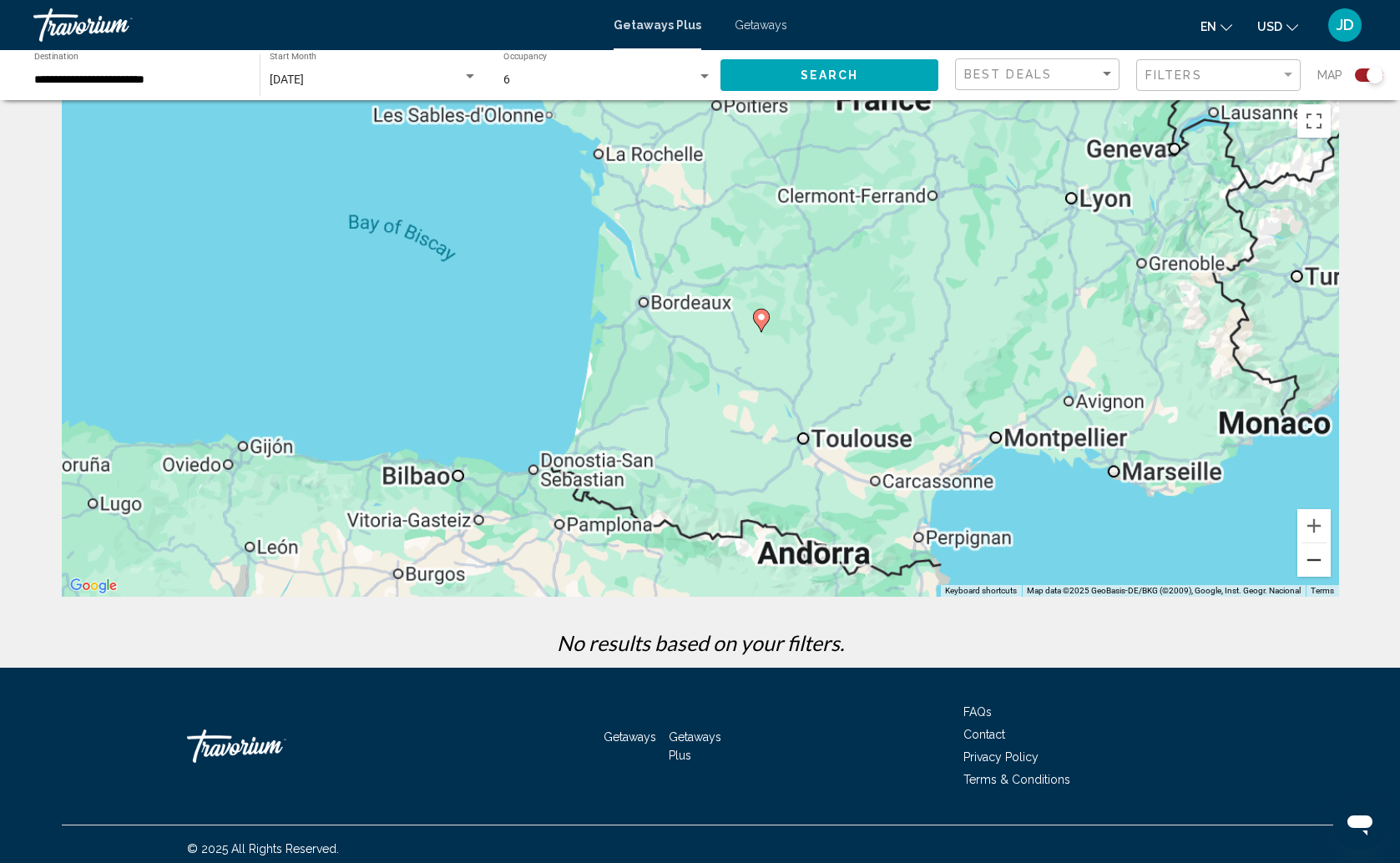
click at [1315, 555] on button "Zoom out" at bounding box center [1314, 559] width 33 height 33
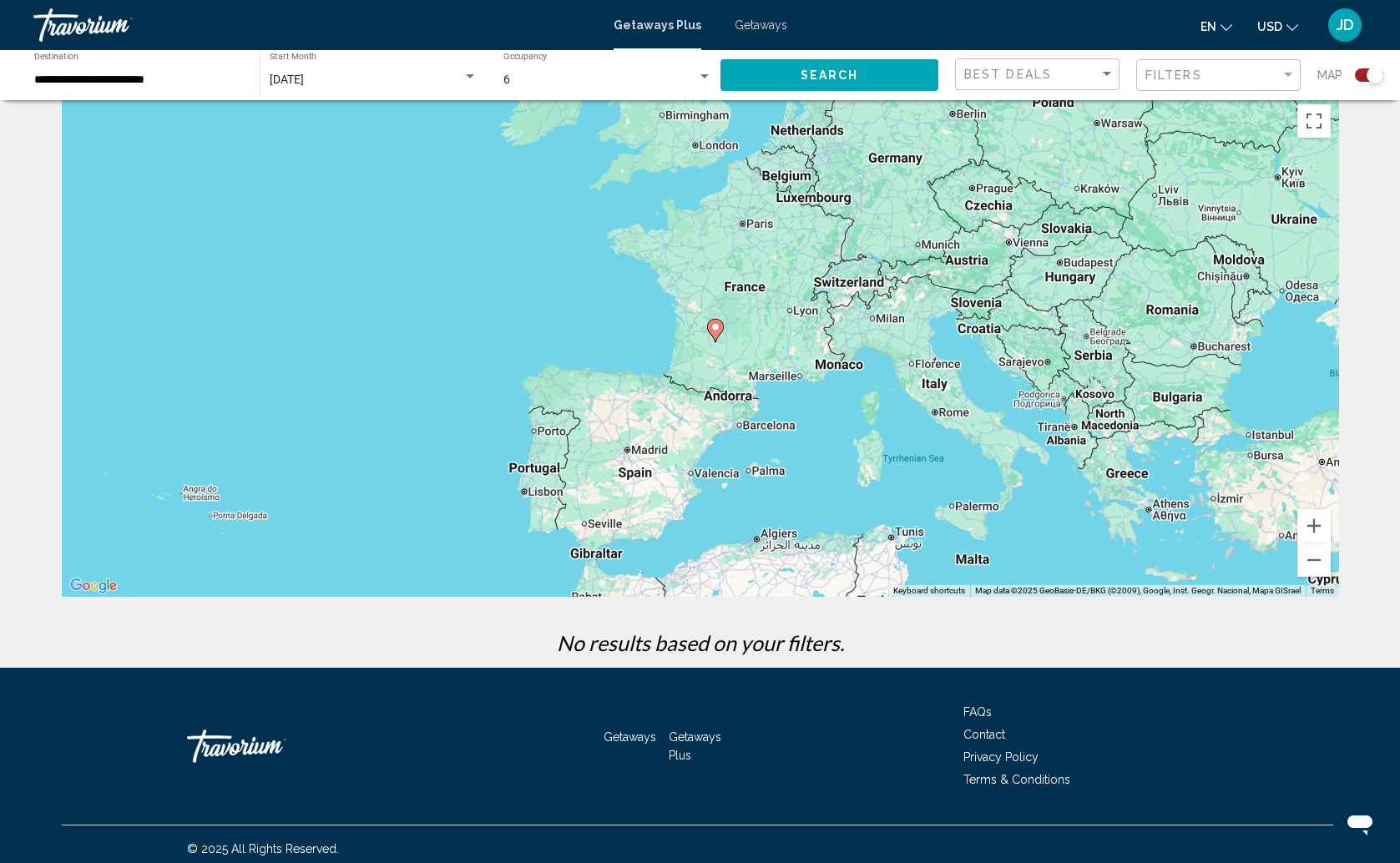
scroll to position [0, 0]
